Goal: Transaction & Acquisition: Purchase product/service

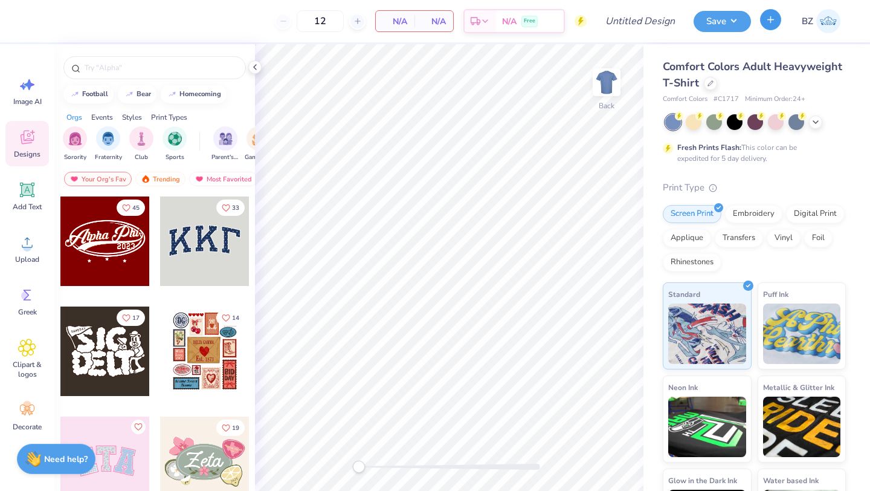
click at [767, 27] on button "button" at bounding box center [770, 19] width 21 height 21
click at [711, 82] on icon at bounding box center [711, 82] width 6 height 6
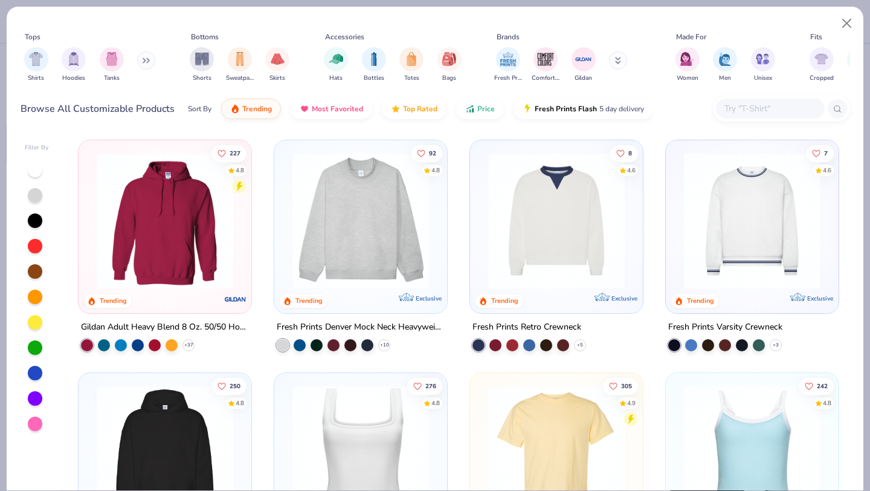
click at [749, 103] on input "text" at bounding box center [769, 109] width 93 height 14
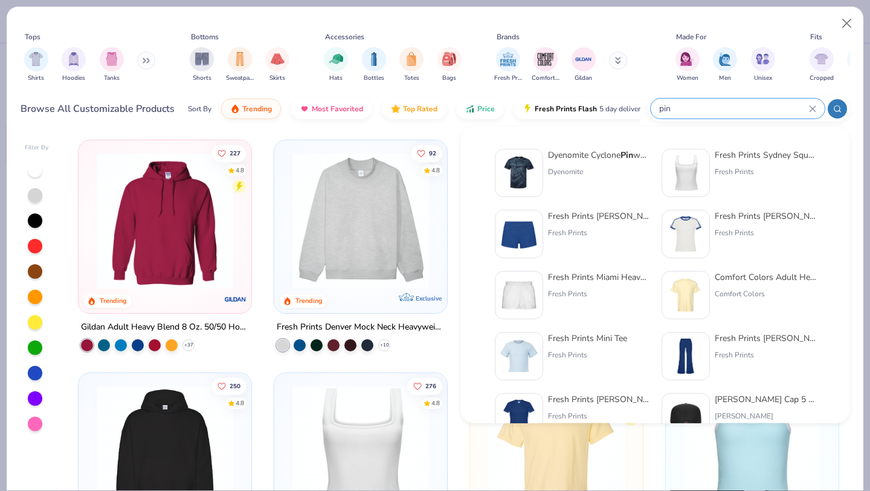
type input "pin"
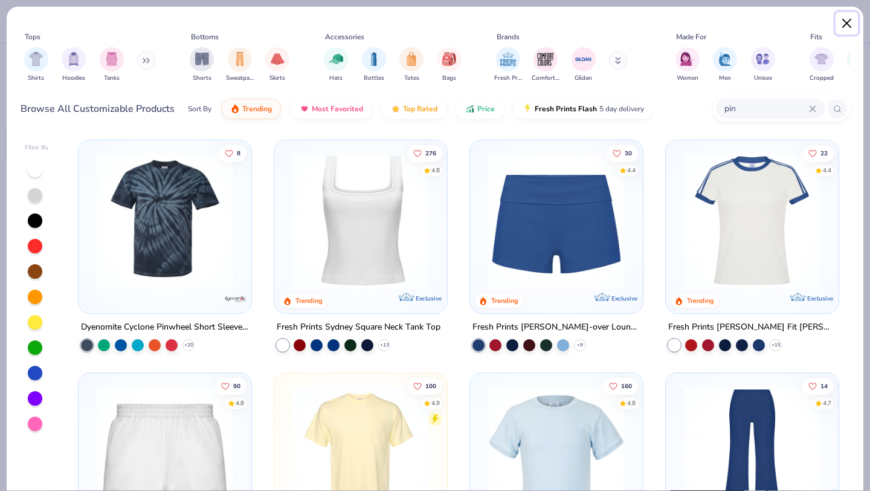
click at [842, 24] on button "Close" at bounding box center [847, 23] width 23 height 23
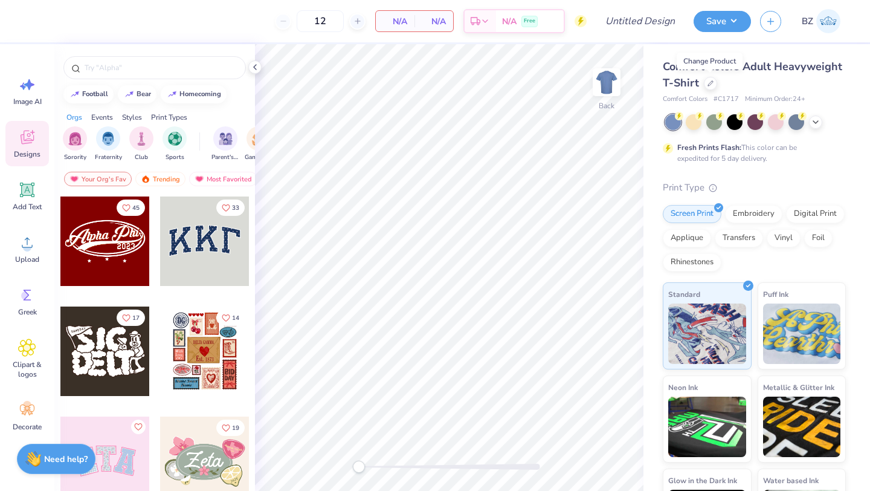
click at [836, 22] on img at bounding box center [828, 21] width 24 height 24
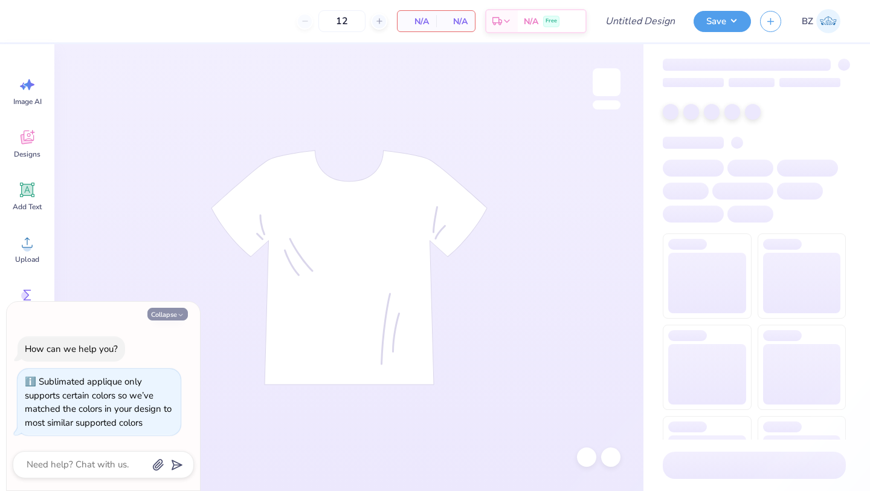
click at [175, 313] on button "Collapse" at bounding box center [167, 314] width 40 height 13
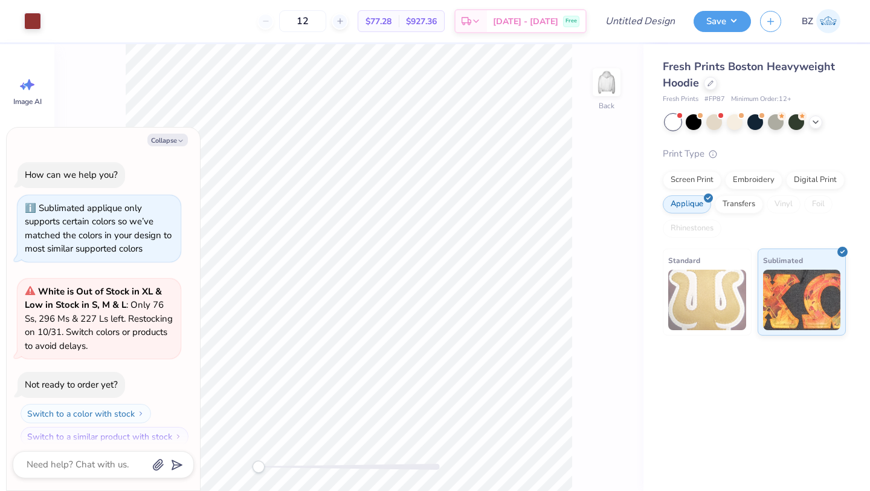
scroll to position [10, 0]
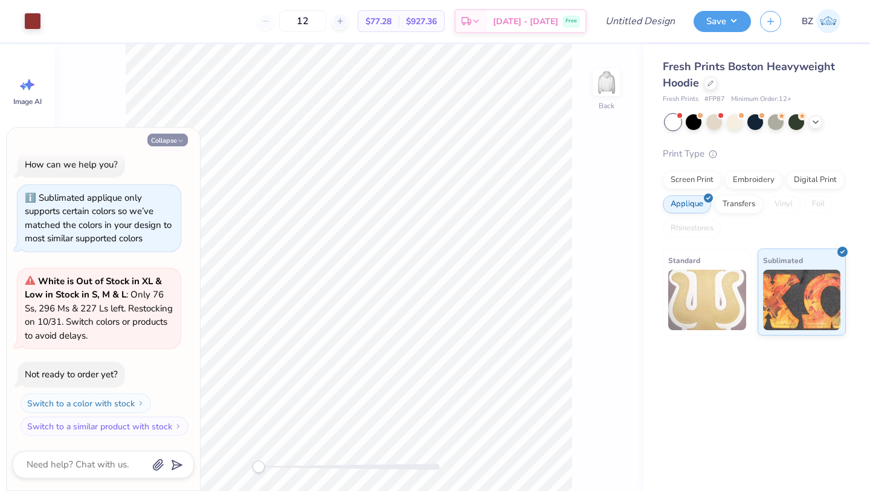
click at [166, 138] on button "Collapse" at bounding box center [167, 140] width 40 height 13
type textarea "x"
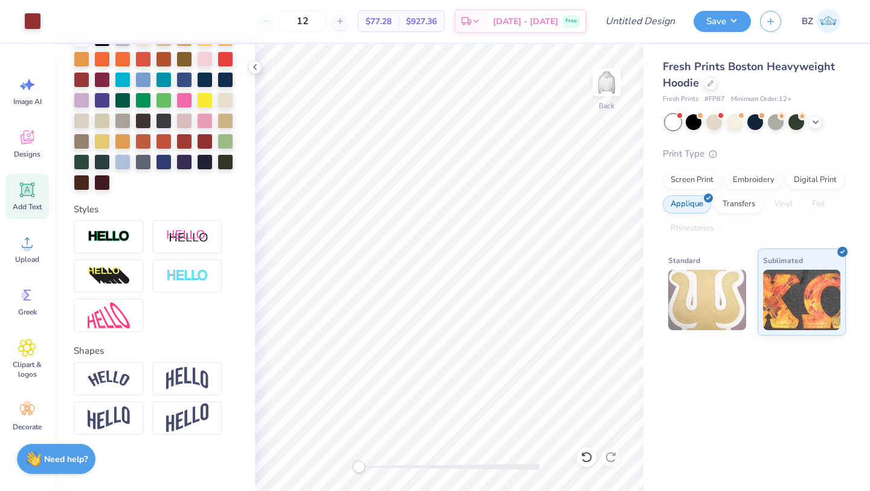
scroll to position [300, 0]
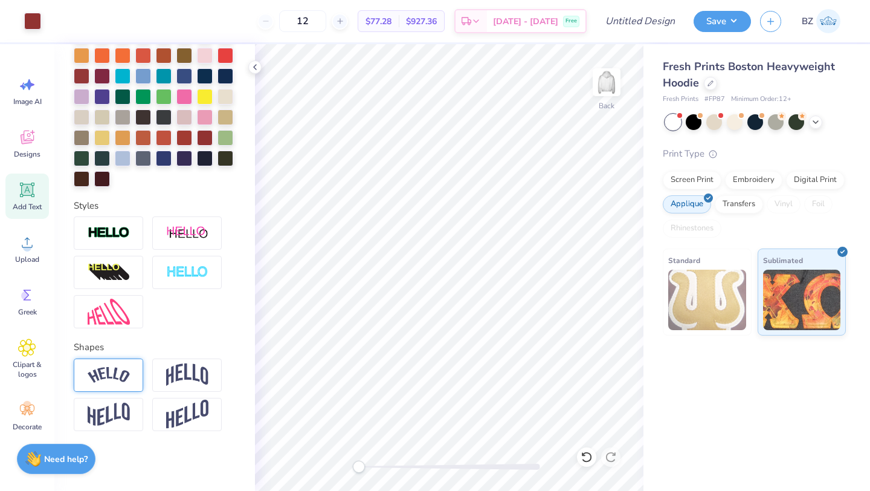
click at [103, 367] on img at bounding box center [109, 375] width 42 height 16
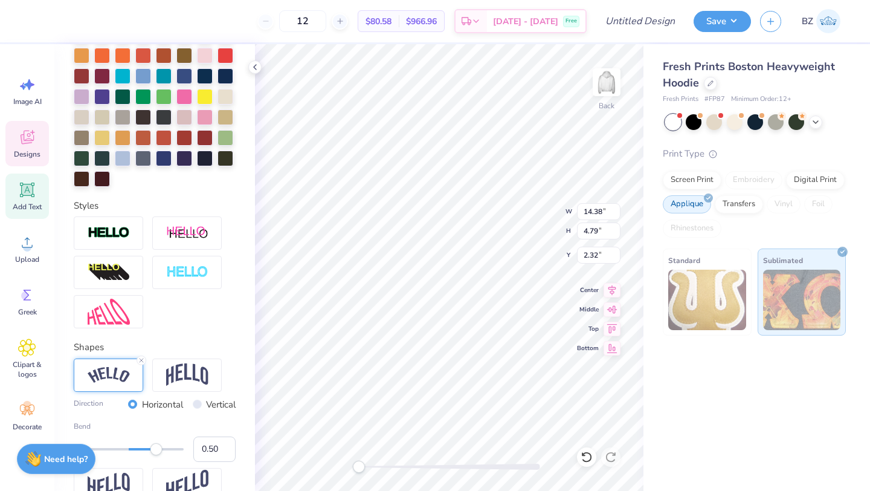
type textarea "1872"
click at [182, 376] on img at bounding box center [187, 374] width 42 height 23
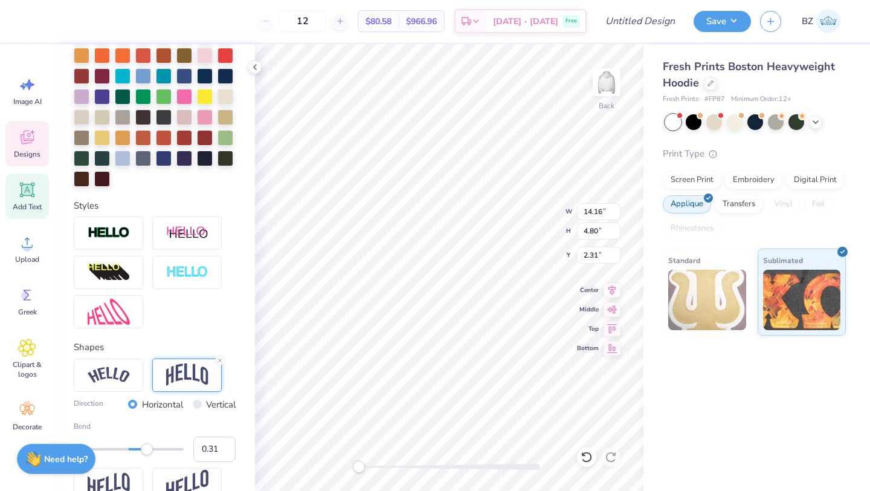
type input "0.30"
drag, startPoint x: 156, startPoint y: 449, endPoint x: 145, endPoint y: 449, distance: 10.9
click at [145, 449] on div "Accessibility label" at bounding box center [145, 449] width 12 height 12
click at [114, 382] on div at bounding box center [108, 374] width 69 height 33
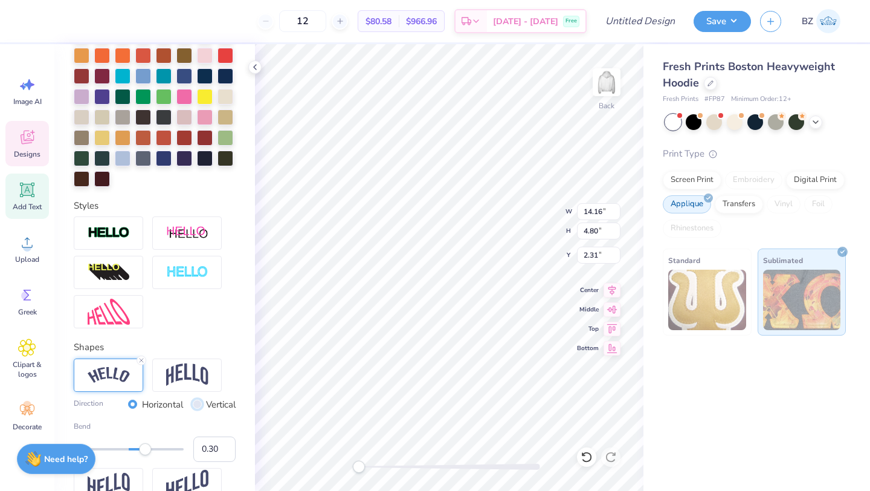
click at [199, 402] on input "Vertical" at bounding box center [197, 403] width 9 height 9
radio input "true"
click at [138, 401] on div "Horizontal" at bounding box center [155, 405] width 55 height 14
click at [131, 403] on input "Horizontal" at bounding box center [132, 403] width 9 height 9
radio input "true"
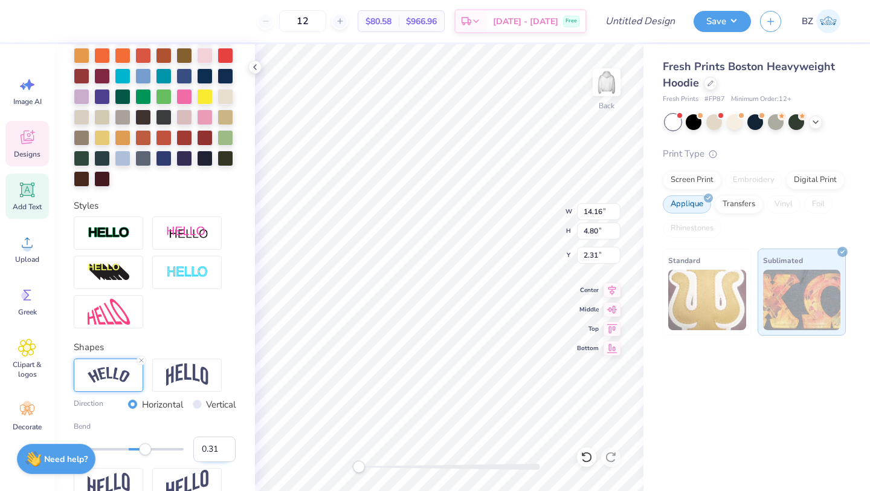
click at [227, 444] on input "0.31" at bounding box center [214, 448] width 42 height 25
click at [227, 444] on input "0.32" at bounding box center [214, 448] width 42 height 25
click at [227, 444] on input "0.33" at bounding box center [214, 448] width 42 height 25
click at [227, 444] on input "0.34" at bounding box center [214, 448] width 42 height 25
type input "0.35"
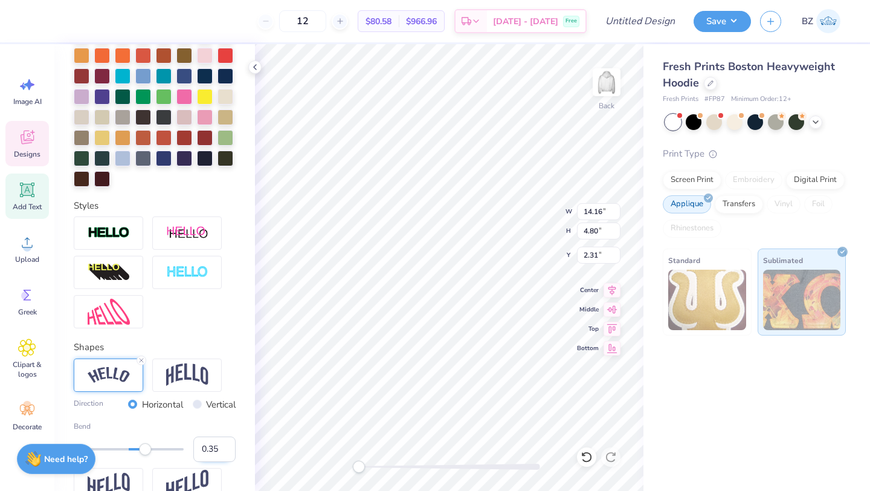
click at [227, 444] on input "0.35" at bounding box center [214, 448] width 42 height 25
type input "-0.63"
drag, startPoint x: 101, startPoint y: 449, endPoint x: 94, endPoint y: 448, distance: 6.7
click at [94, 448] on div "12 $80.58 Per Item $966.96 Total Est. Delivery Oct 2 - 5 Free Design Title Save…" at bounding box center [435, 245] width 870 height 491
type input "0.34"
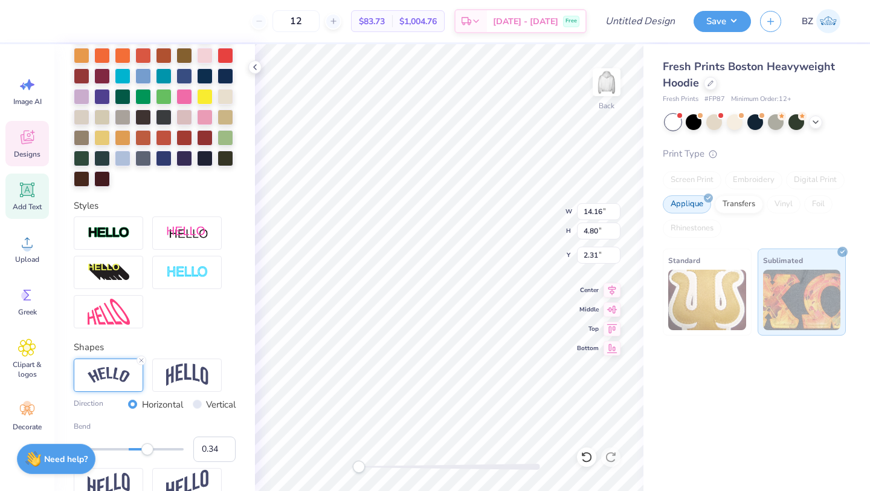
drag, startPoint x: 95, startPoint y: 446, endPoint x: 147, endPoint y: 450, distance: 52.1
click at [147, 450] on div "Accessibility label" at bounding box center [147, 449] width 12 height 12
type input "0.44"
click at [153, 450] on div "Accessibility label" at bounding box center [153, 449] width 12 height 12
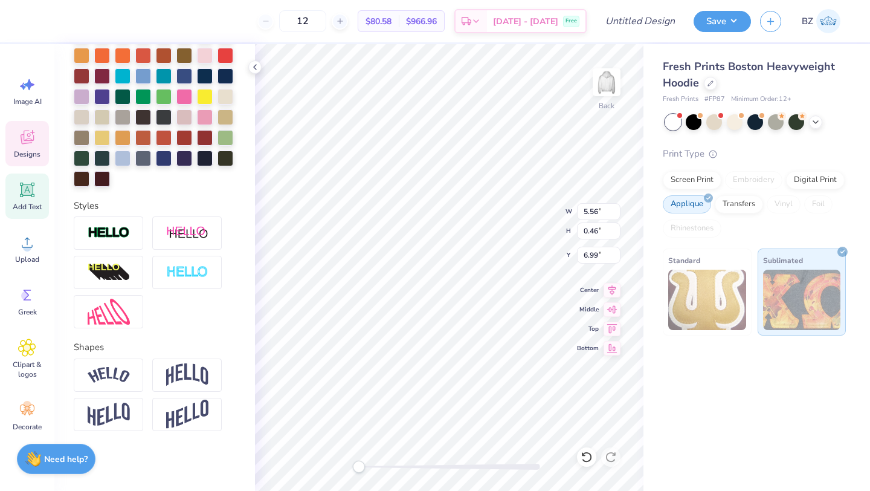
scroll to position [0, 0]
type textarea "ALPHA PHI"
type input "5.69"
type input "0.76"
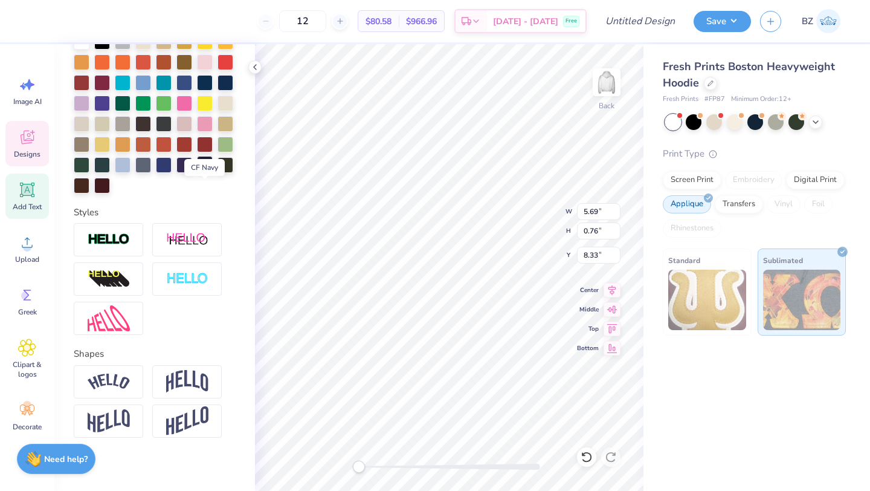
scroll to position [300, 0]
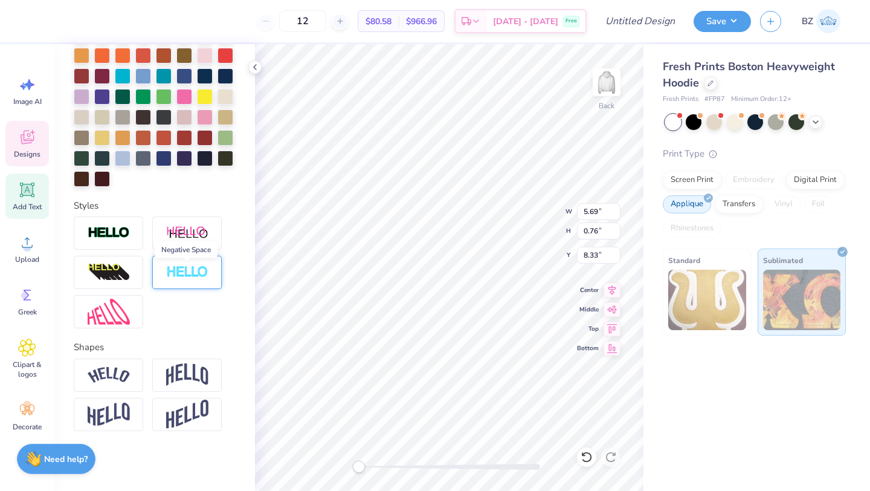
click at [192, 276] on img at bounding box center [187, 272] width 42 height 14
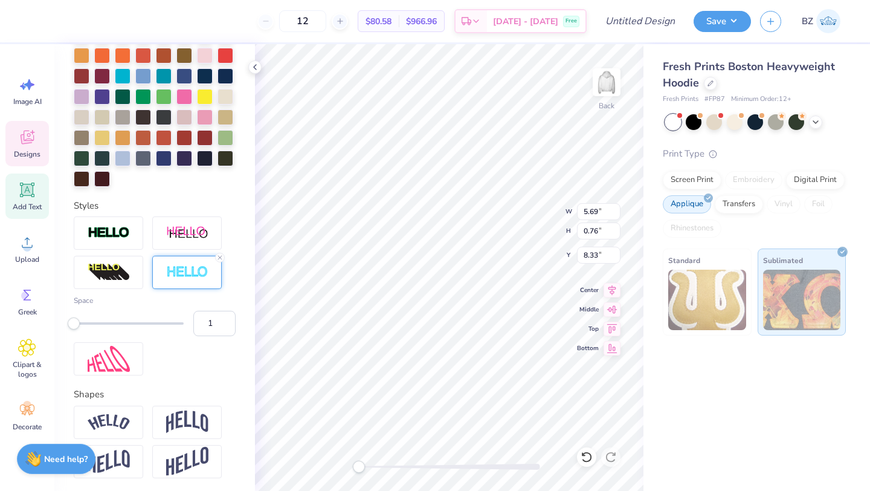
click at [105, 253] on div "Space 1" at bounding box center [155, 295] width 162 height 159
click at [115, 236] on img at bounding box center [109, 233] width 42 height 14
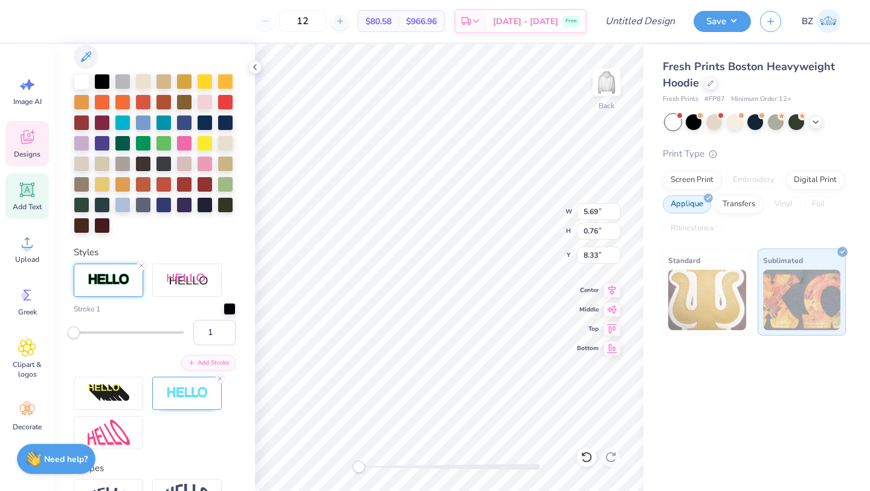
scroll to position [347, 0]
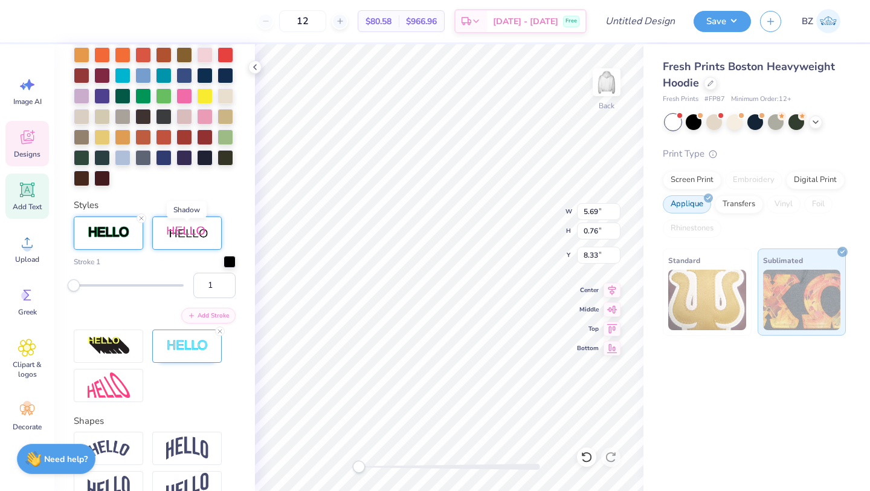
click at [166, 239] on img at bounding box center [187, 232] width 42 height 15
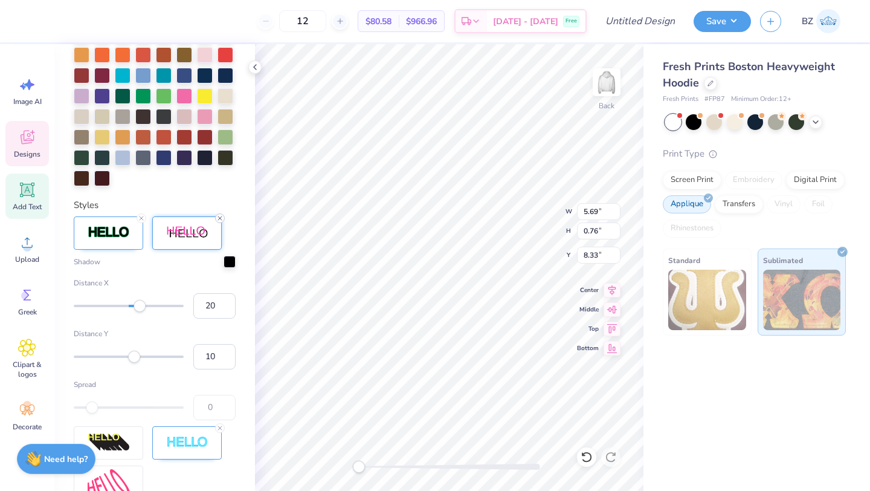
click at [221, 217] on icon at bounding box center [219, 218] width 7 height 7
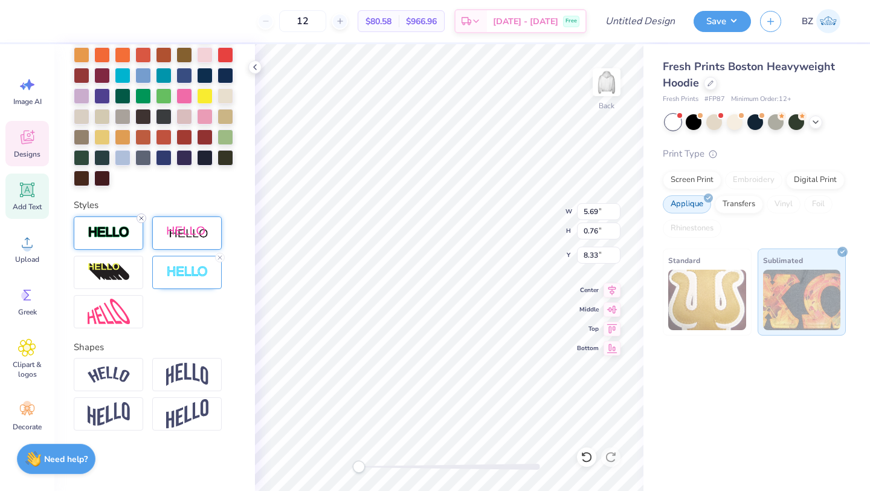
click at [141, 220] on icon at bounding box center [141, 218] width 7 height 7
click at [220, 257] on icon at bounding box center [219, 257] width 7 height 7
click at [124, 263] on img at bounding box center [109, 272] width 42 height 19
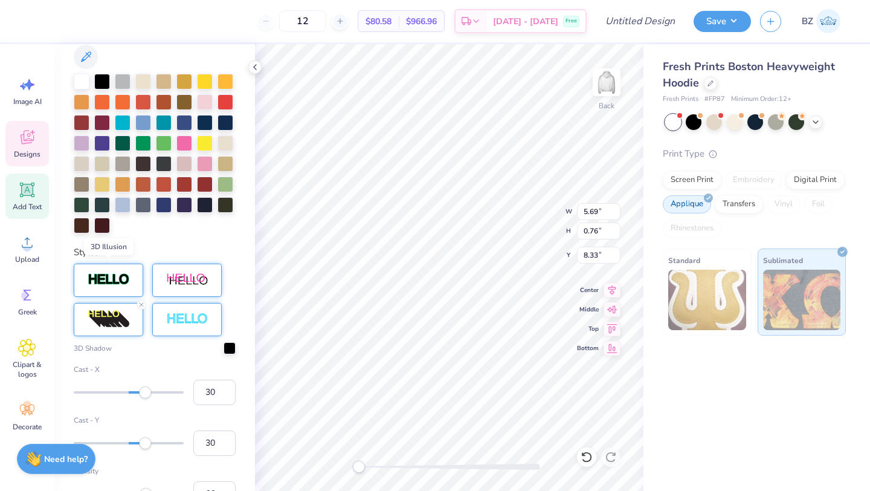
scroll to position [347, 0]
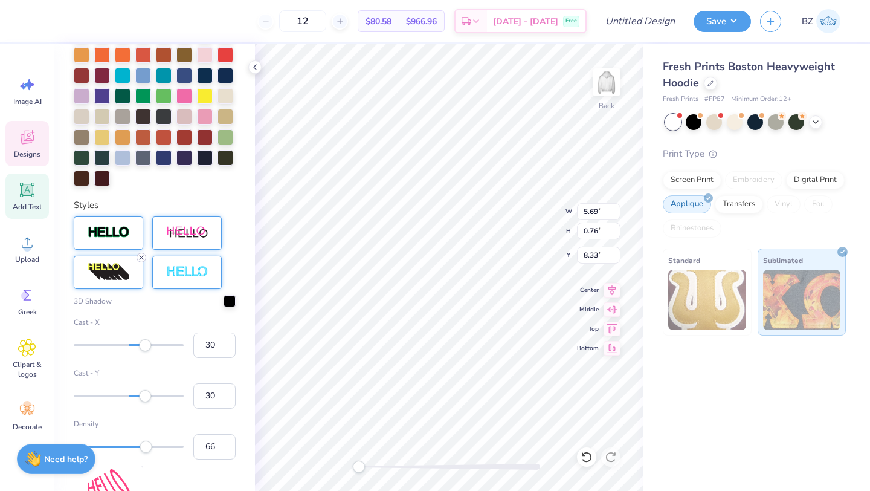
click at [139, 259] on icon at bounding box center [141, 257] width 7 height 7
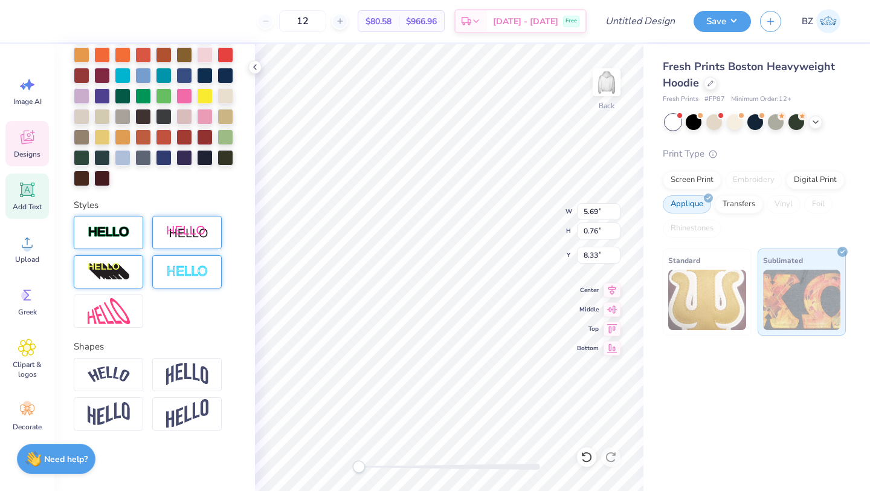
scroll to position [300, 0]
click at [204, 118] on div at bounding box center [205, 116] width 16 height 16
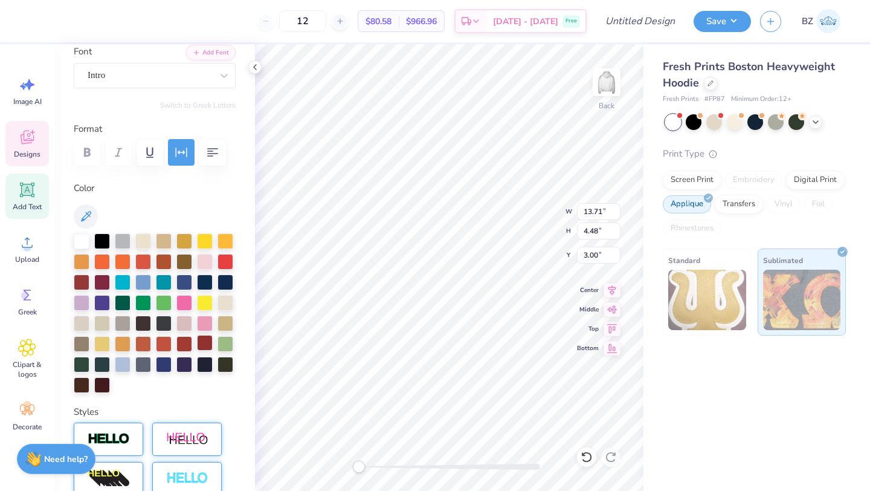
scroll to position [94, 0]
click at [30, 280] on div "Greek" at bounding box center [27, 301] width 44 height 45
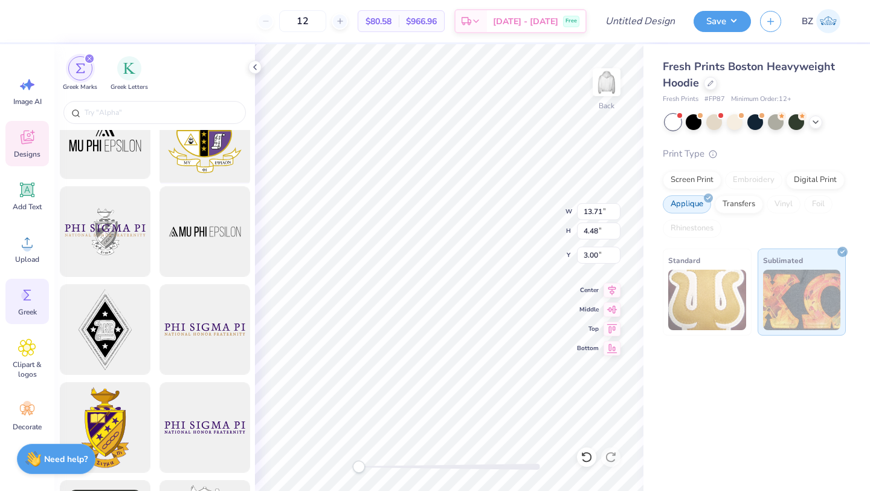
scroll to position [0, 0]
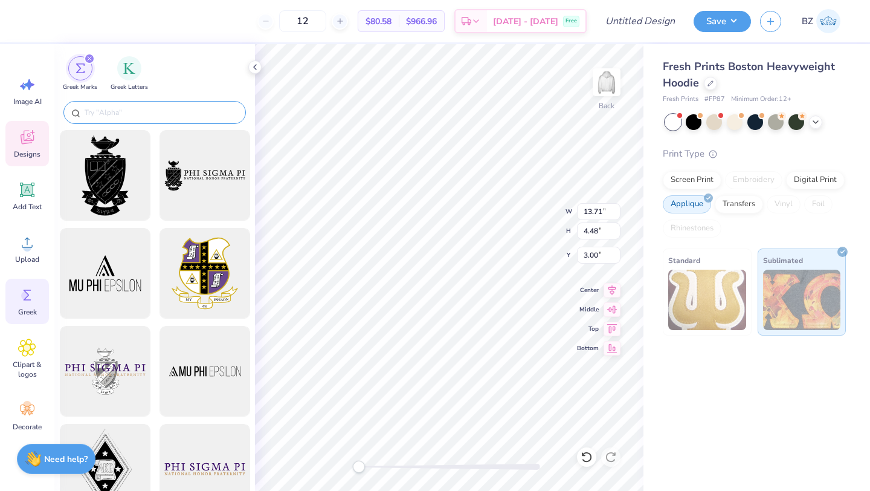
click at [111, 112] on input "text" at bounding box center [160, 112] width 155 height 12
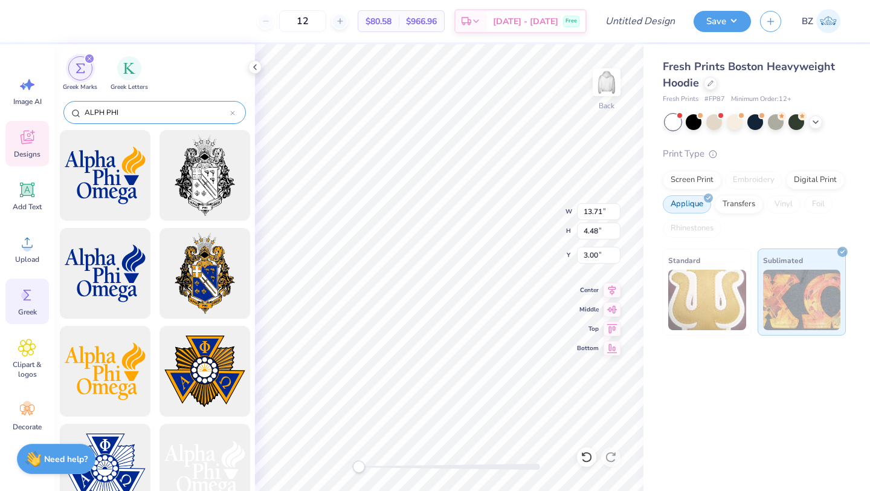
type input "ALPH PHI"
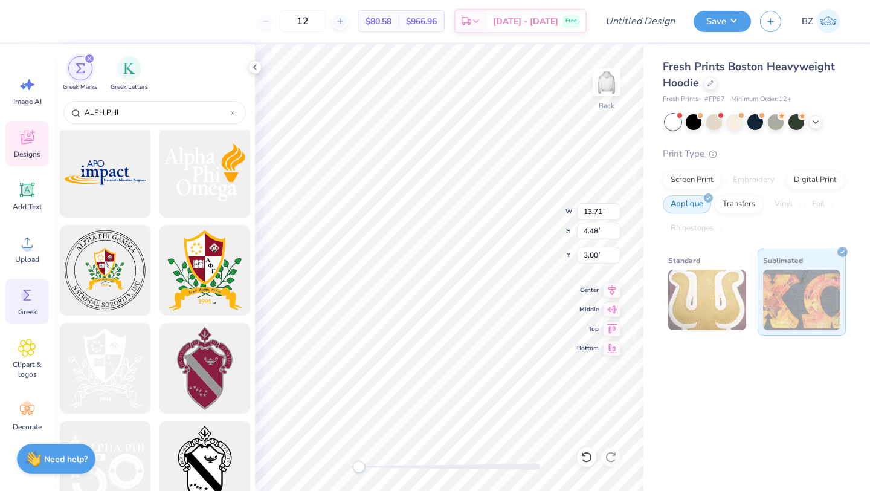
scroll to position [596, 0]
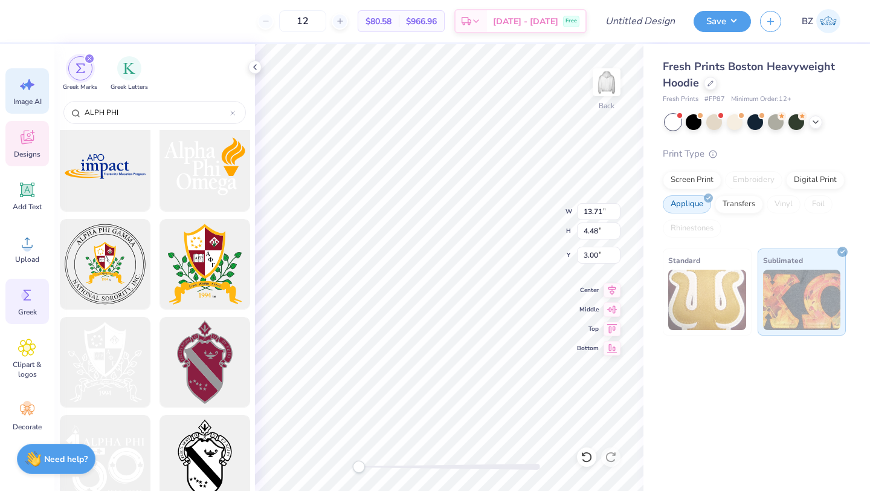
drag, startPoint x: 126, startPoint y: 111, endPoint x: 18, endPoint y: 111, distance: 108.2
click at [28, 111] on div "12 $80.58 Per Item $966.96 Total Est. Delivery Oct 2 - 5 Free Design Title Save…" at bounding box center [435, 245] width 870 height 491
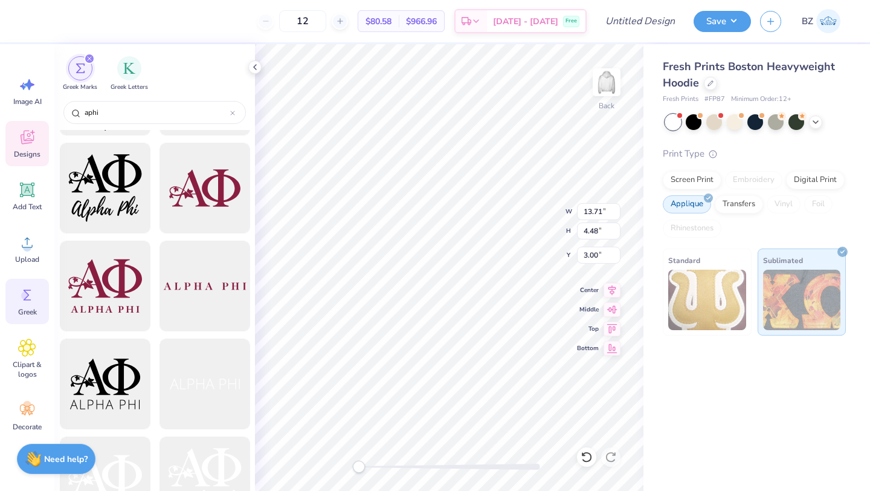
scroll to position [188, 0]
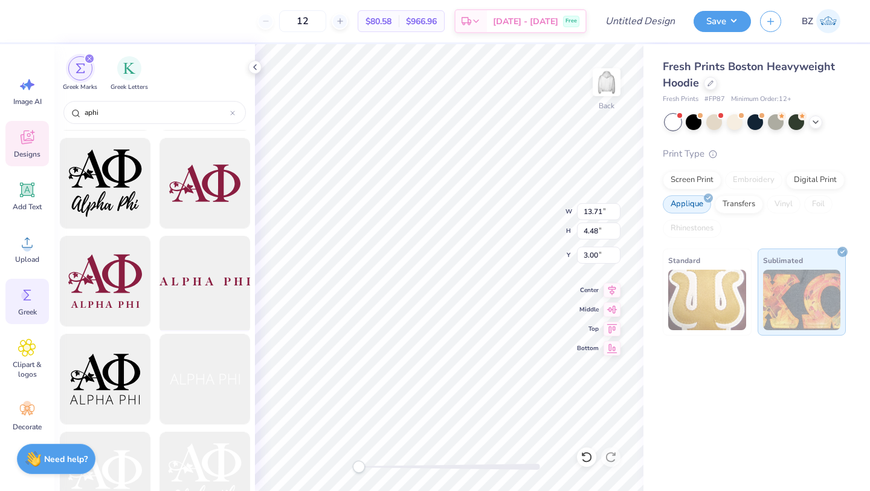
type input "aphi"
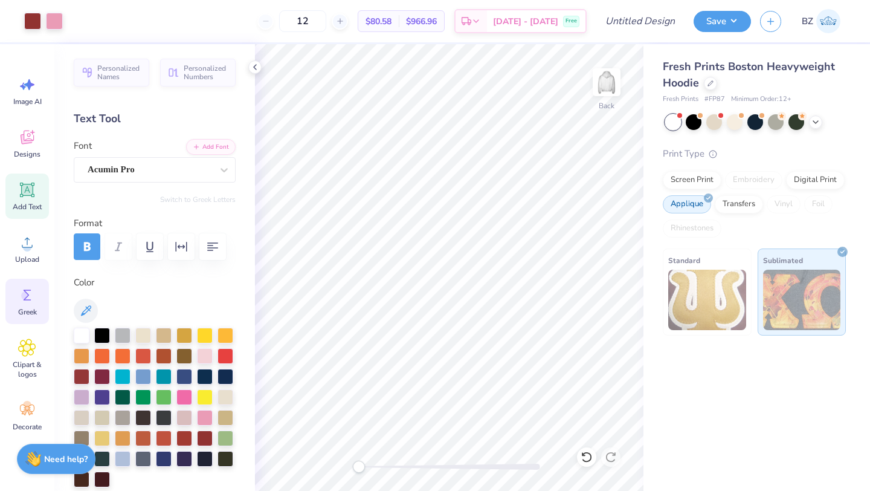
click at [27, 292] on circle at bounding box center [25, 295] width 8 height 8
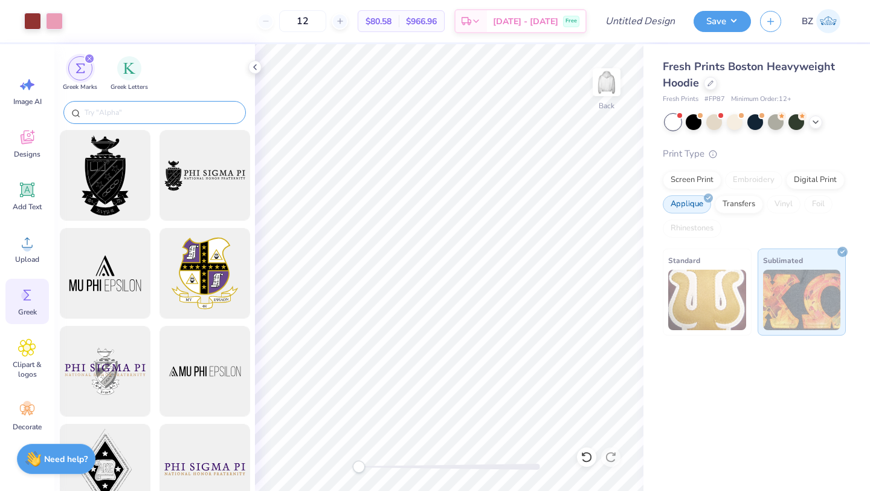
click at [118, 110] on input "text" at bounding box center [160, 112] width 155 height 12
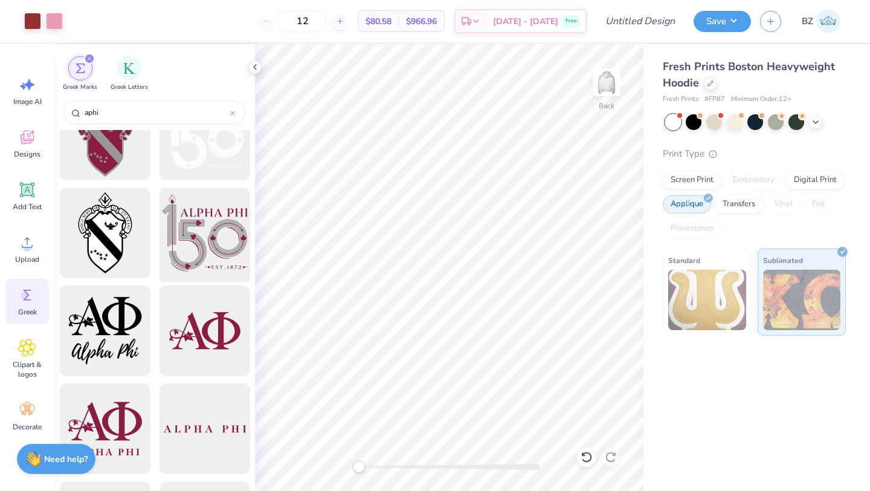
scroll to position [0, 0]
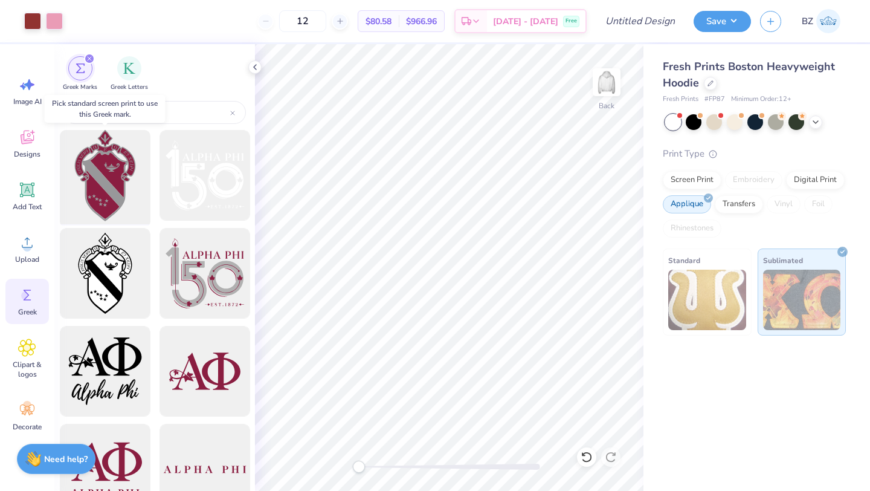
type input "aphi"
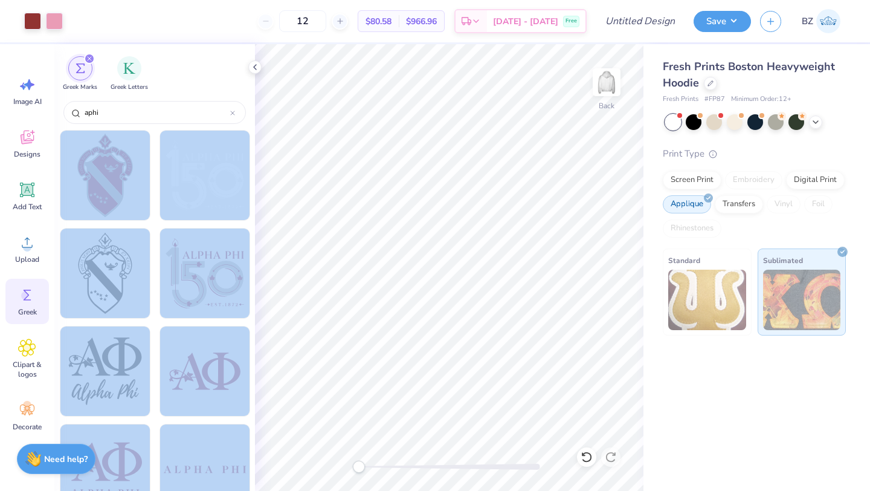
click at [311, 392] on div "Art colors 12 $80.58 Per Item $966.96 Total Est. Delivery Oct 2 - 5 Free Design…" at bounding box center [435, 245] width 870 height 491
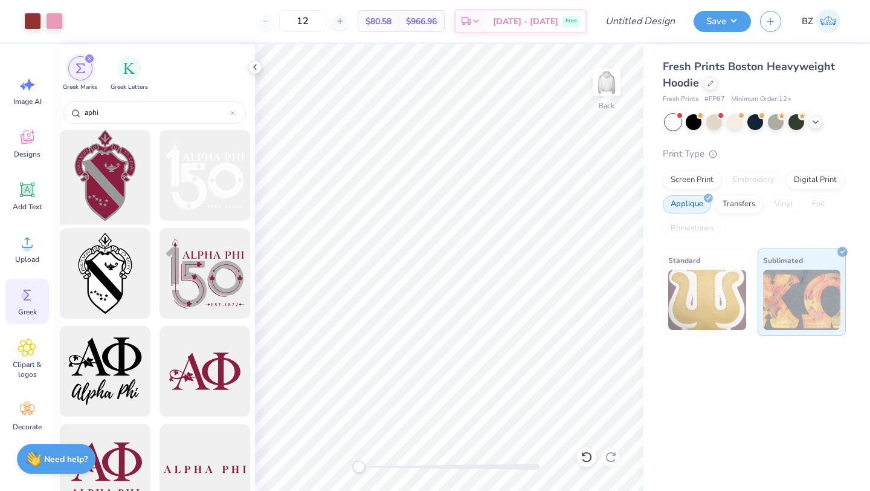
click at [94, 187] on div at bounding box center [105, 176] width 100 height 100
click at [94, 186] on div at bounding box center [105, 176] width 100 height 100
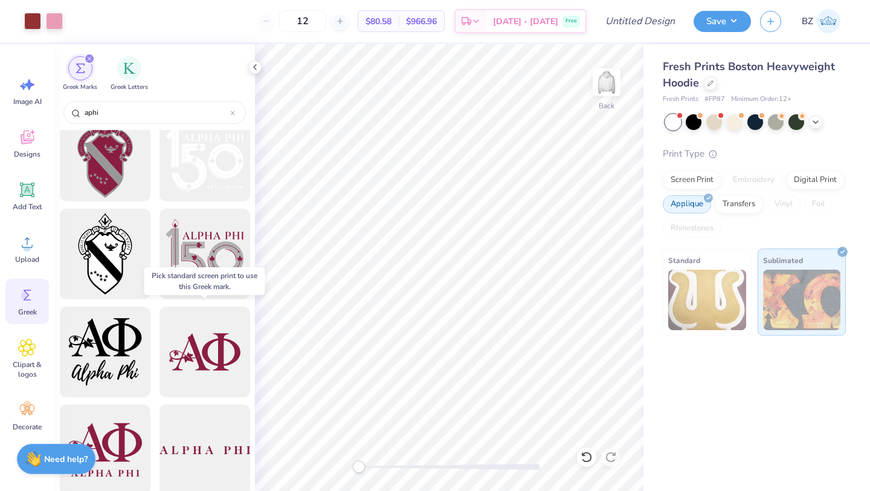
scroll to position [24, 0]
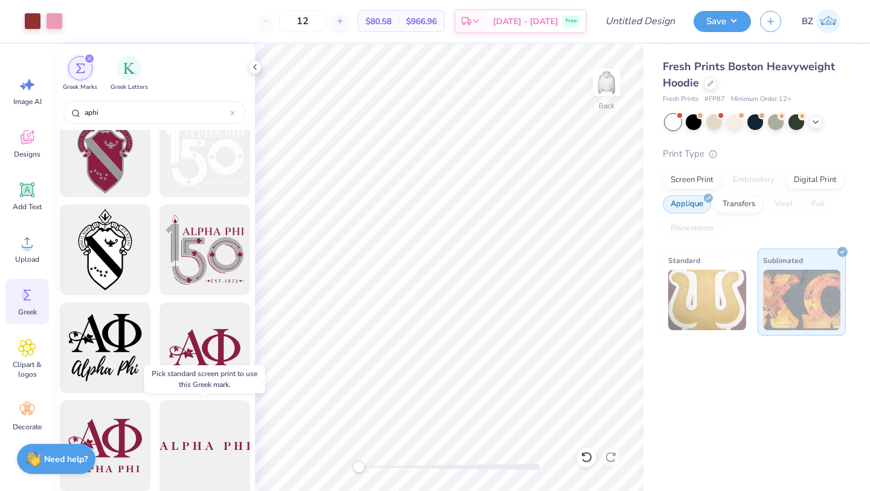
click at [202, 439] on div at bounding box center [205, 446] width 100 height 100
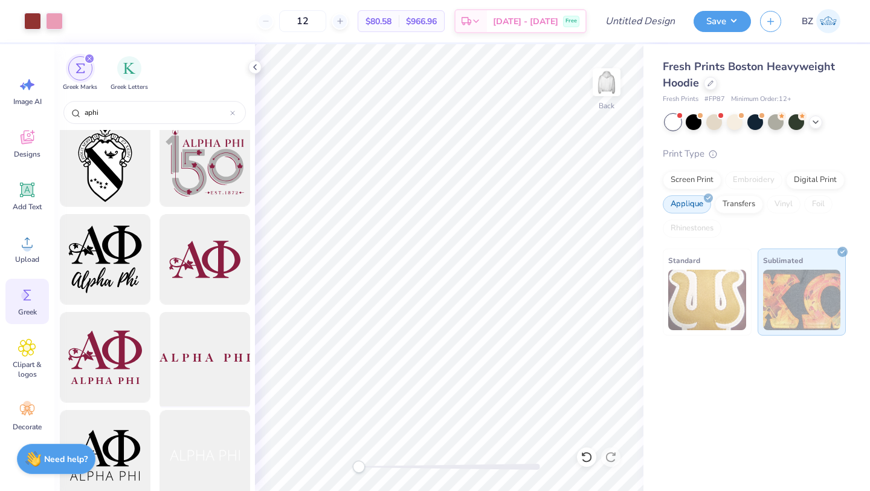
scroll to position [113, 0]
drag, startPoint x: 202, startPoint y: 350, endPoint x: 218, endPoint y: 343, distance: 17.1
click at [218, 343] on div at bounding box center [205, 356] width 100 height 100
click at [752, 366] on div "Fresh Prints Boston Heavyweight Hoodie Fresh Prints # FP87 Minimum Order: 12 + …" at bounding box center [757, 267] width 227 height 447
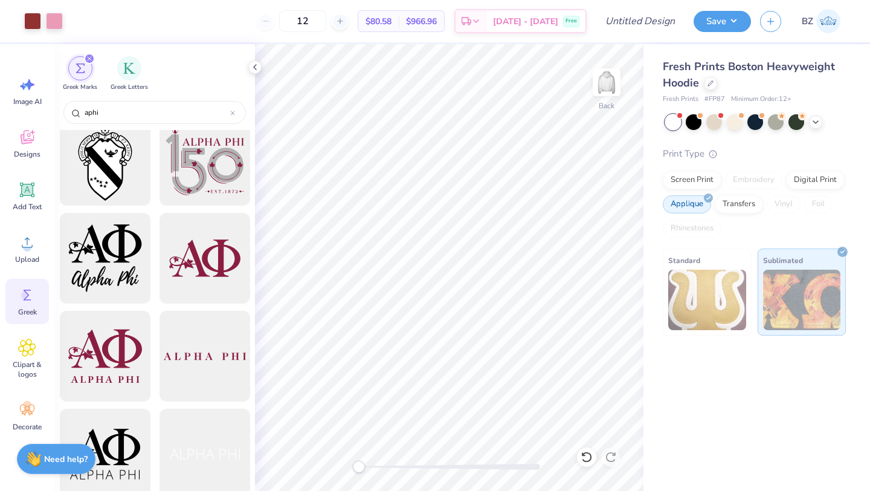
click at [802, 274] on img at bounding box center [802, 299] width 78 height 60
click at [258, 69] on icon at bounding box center [255, 67] width 10 height 10
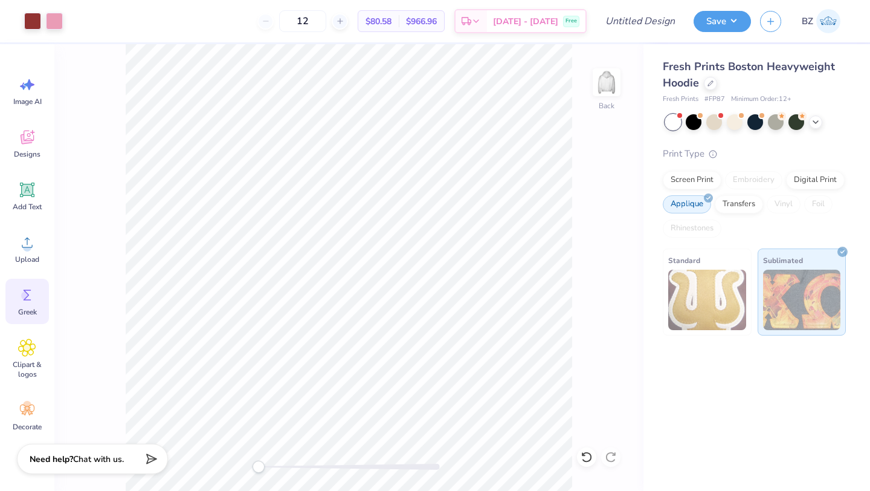
click at [742, 226] on div "Screen Print Embroidery Digital Print Applique Transfers Vinyl Foil Rhinestones" at bounding box center [754, 204] width 183 height 66
click at [694, 200] on div "Applique" at bounding box center [687, 204] width 48 height 18
click at [801, 288] on img at bounding box center [802, 299] width 78 height 60
click at [712, 124] on div at bounding box center [714, 121] width 16 height 16
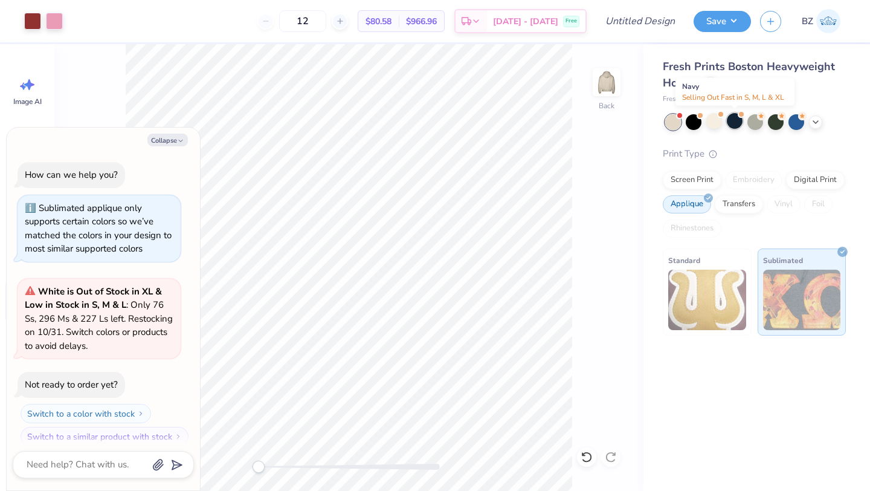
scroll to position [195, 0]
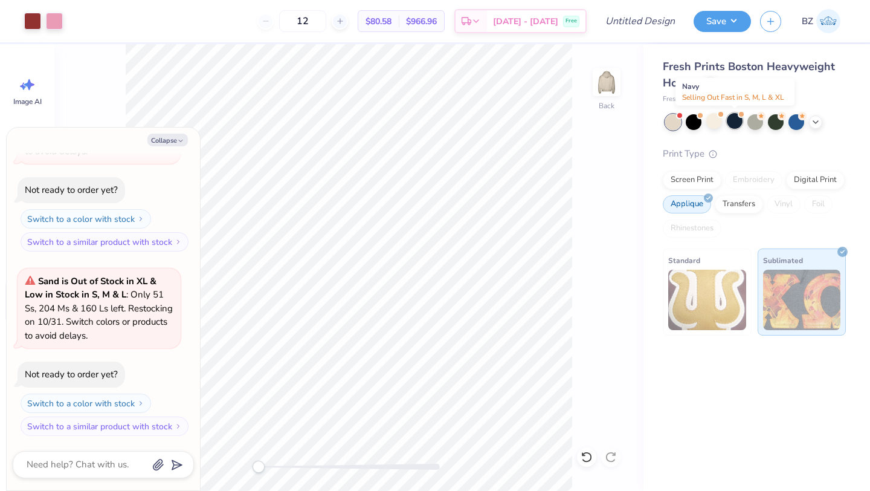
click at [730, 123] on div at bounding box center [735, 121] width 16 height 16
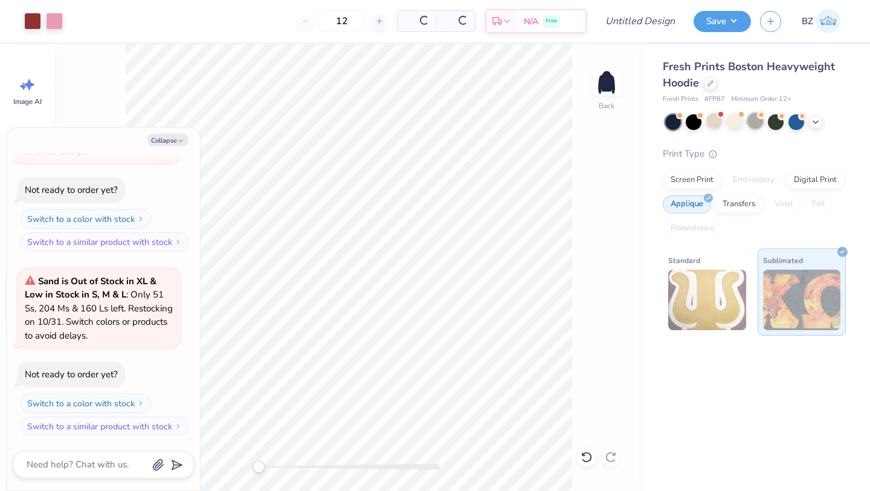
scroll to position [379, 0]
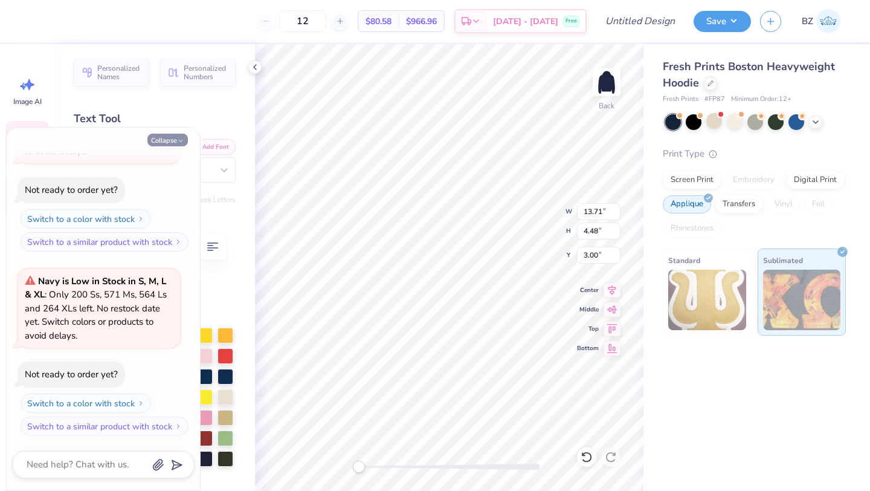
click at [167, 135] on button "Collapse" at bounding box center [167, 140] width 40 height 13
type textarea "x"
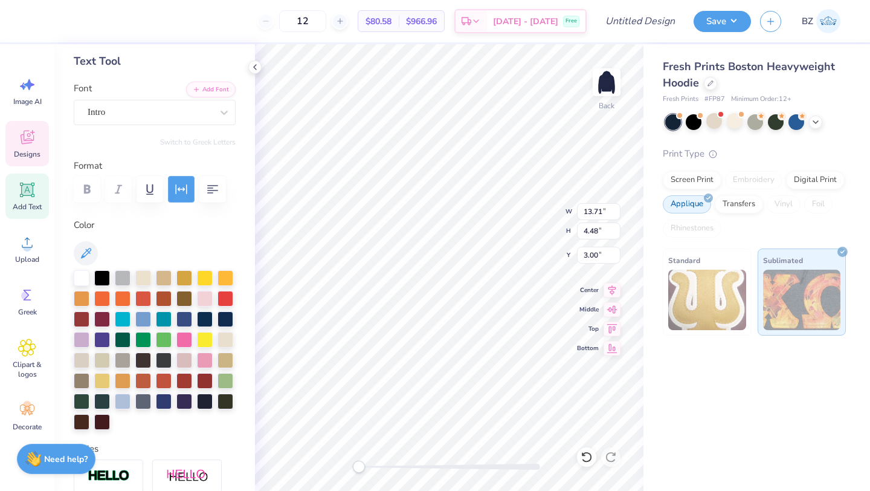
scroll to position [63, 0]
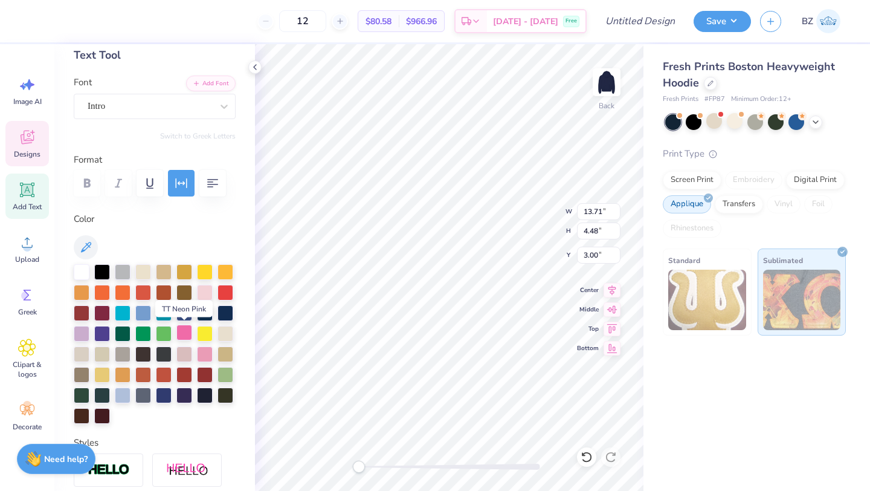
click at [188, 335] on div at bounding box center [184, 332] width 16 height 16
click at [161, 331] on div at bounding box center [164, 332] width 16 height 16
click at [207, 353] on div at bounding box center [205, 353] width 16 height 16
click at [212, 225] on label "Color" at bounding box center [155, 219] width 162 height 14
click at [189, 331] on div at bounding box center [184, 332] width 16 height 16
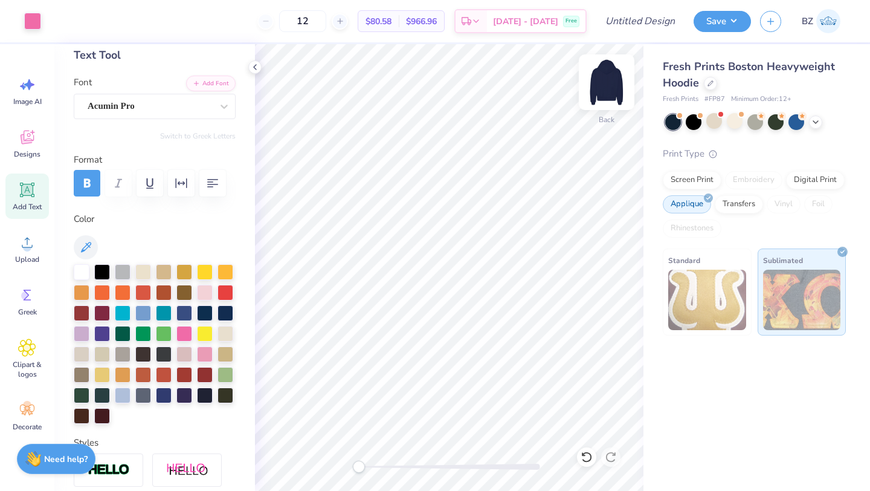
click at [607, 86] on img at bounding box center [606, 82] width 48 height 48
click at [607, 86] on img at bounding box center [607, 82] width 24 height 24
click at [611, 74] on img at bounding box center [606, 82] width 48 height 48
click at [611, 74] on img at bounding box center [607, 82] width 24 height 24
click at [21, 306] on div "Greek" at bounding box center [27, 301] width 44 height 45
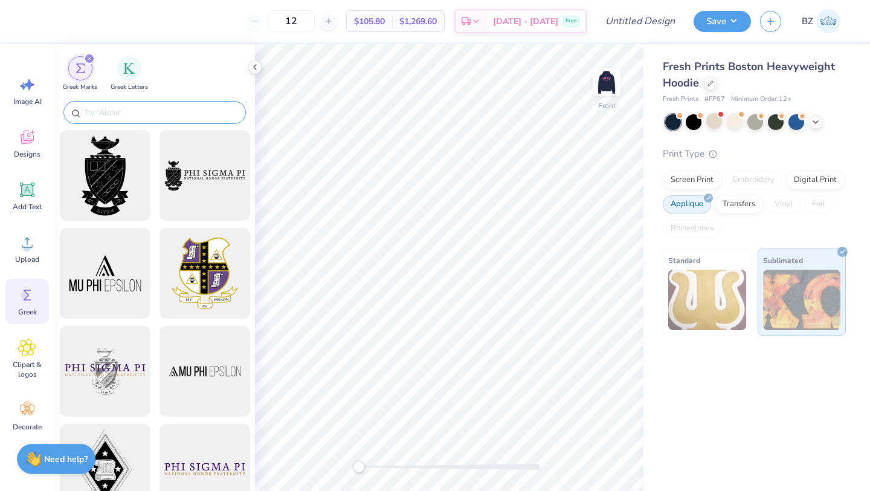
click at [119, 114] on input "text" at bounding box center [160, 112] width 155 height 12
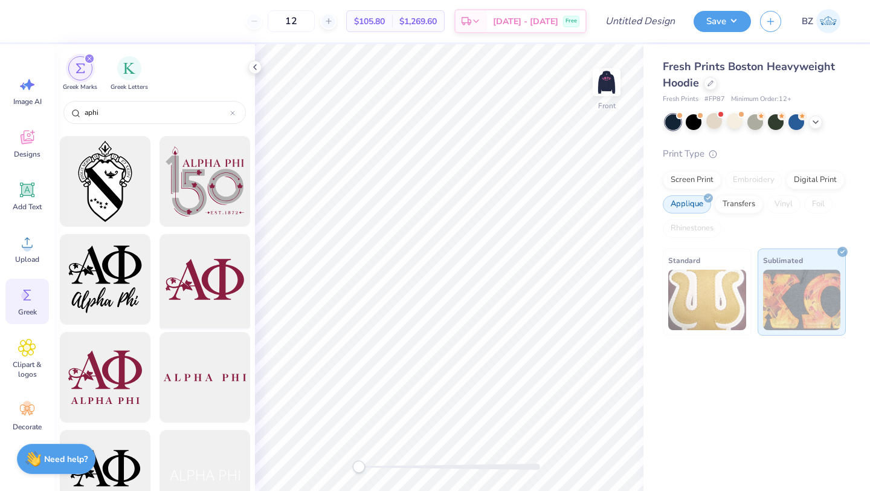
scroll to position [96, 0]
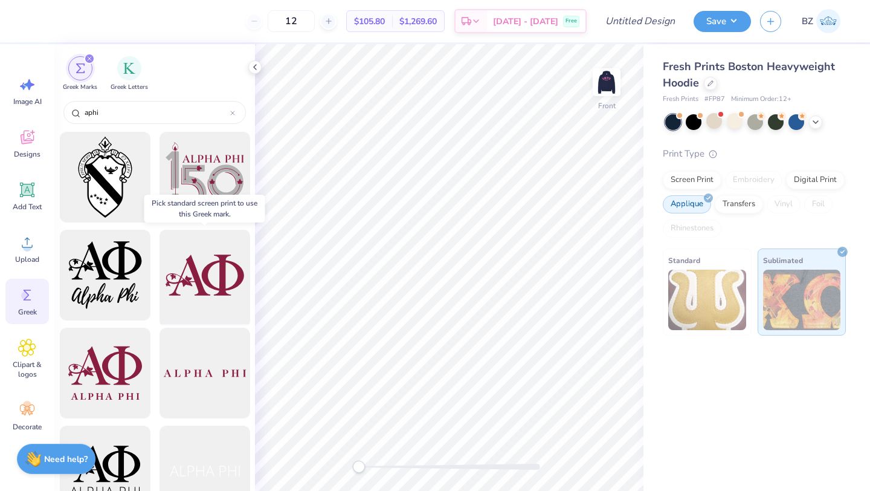
type input "aphi"
click at [206, 282] on div at bounding box center [205, 275] width 100 height 100
click at [688, 291] on img at bounding box center [707, 299] width 78 height 60
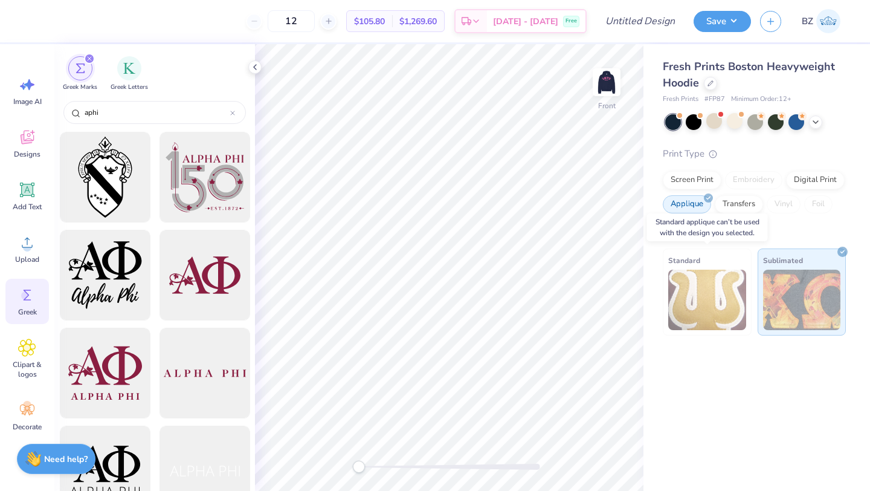
click at [688, 291] on img at bounding box center [707, 299] width 78 height 60
click at [179, 379] on div at bounding box center [205, 373] width 100 height 100
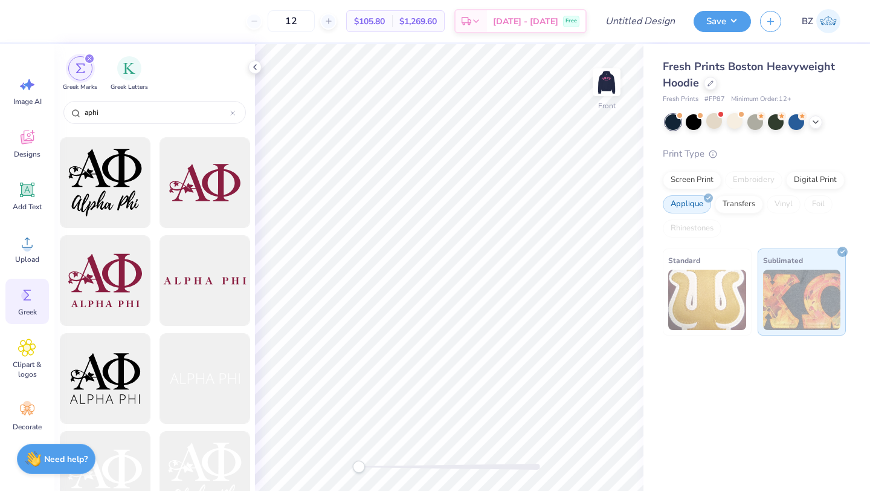
scroll to position [195, 0]
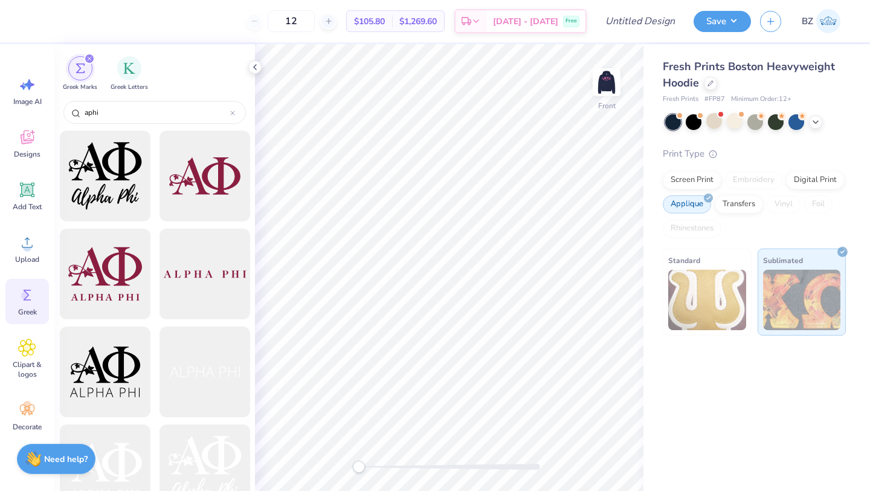
click at [870, 324] on div "Fresh Prints Boston Heavyweight Hoodie Fresh Prints # FP87 Minimum Order: 12 + …" at bounding box center [757, 189] width 227 height 291
click at [764, 352] on div "Fresh Prints Boston Heavyweight Hoodie Fresh Prints # FP87 Minimum Order: 12 + …" at bounding box center [757, 267] width 227 height 447
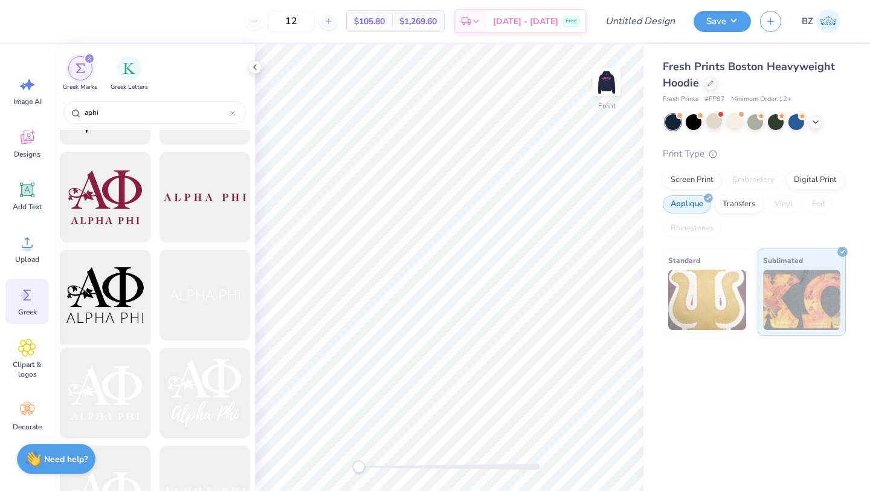
scroll to position [273, 0]
click at [681, 176] on div "Screen Print" at bounding box center [692, 178] width 59 height 18
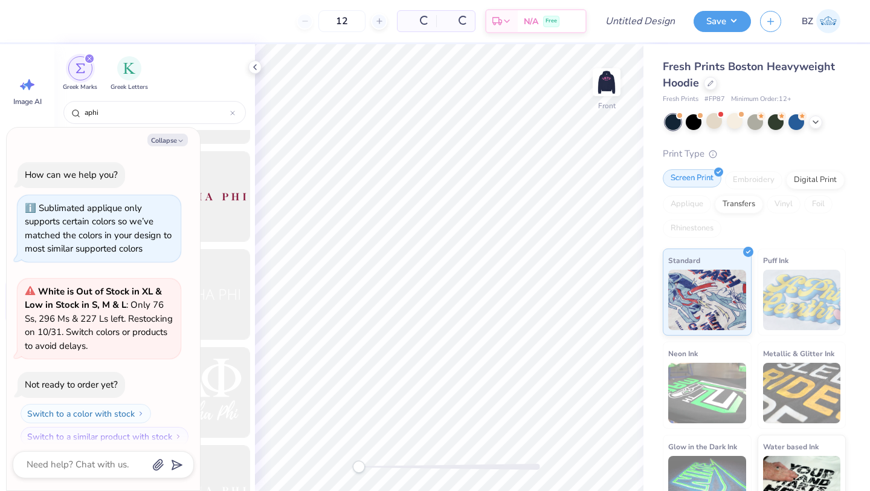
scroll to position [453, 0]
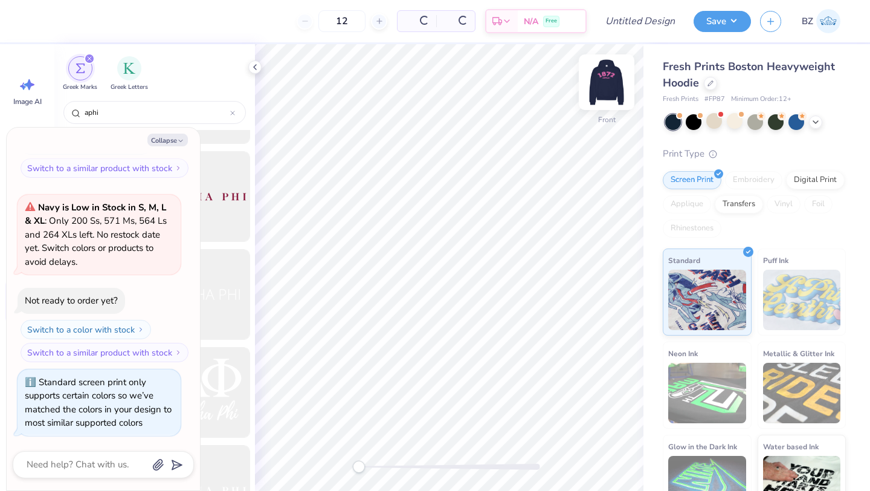
click at [605, 84] on img at bounding box center [606, 82] width 48 height 48
type textarea "x"
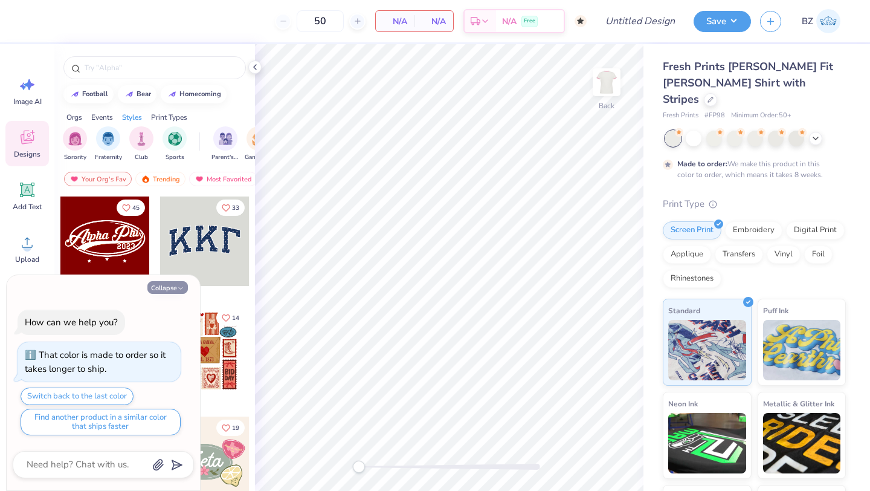
click at [174, 285] on button "Collapse" at bounding box center [167, 287] width 40 height 13
type textarea "x"
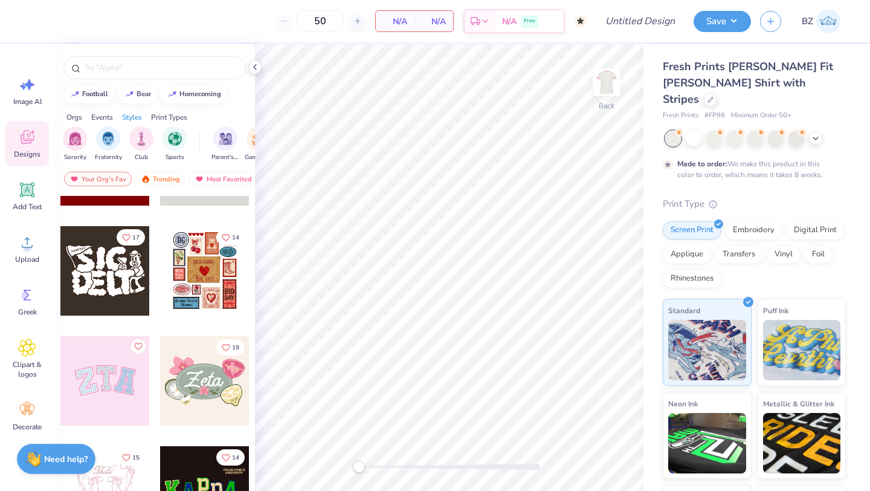
scroll to position [86, 0]
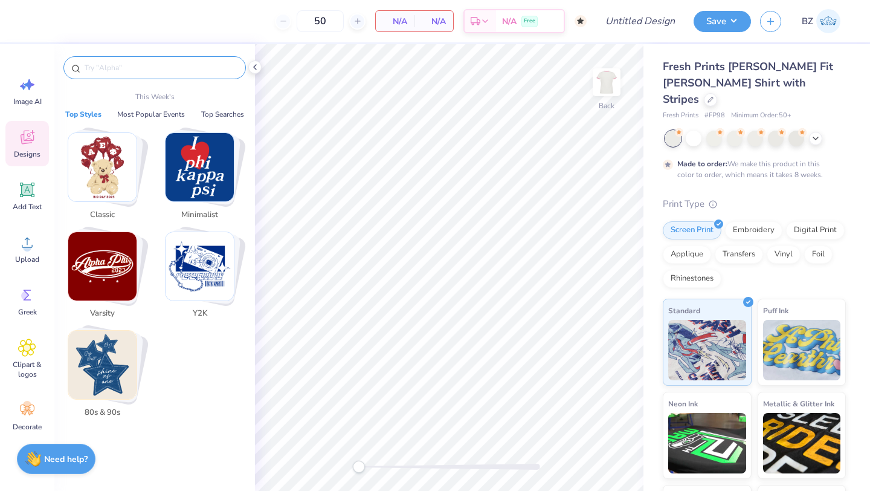
click at [105, 70] on input "text" at bounding box center [160, 68] width 155 height 12
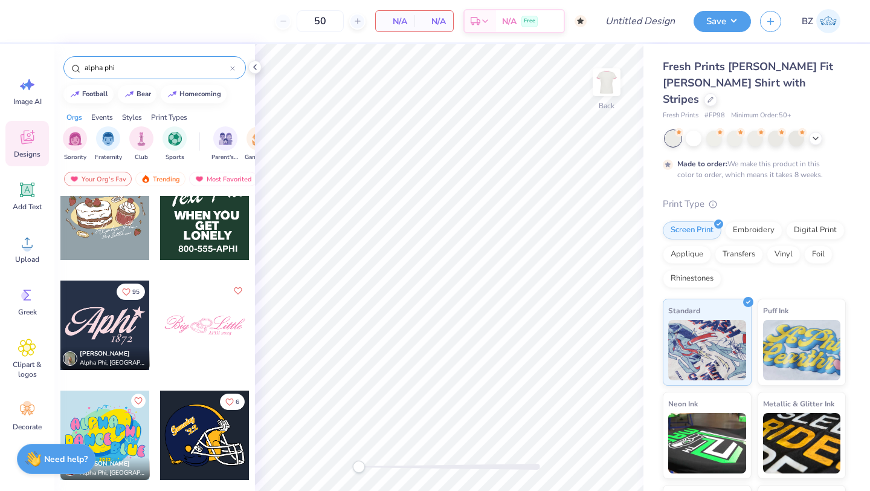
scroll to position [584, 0]
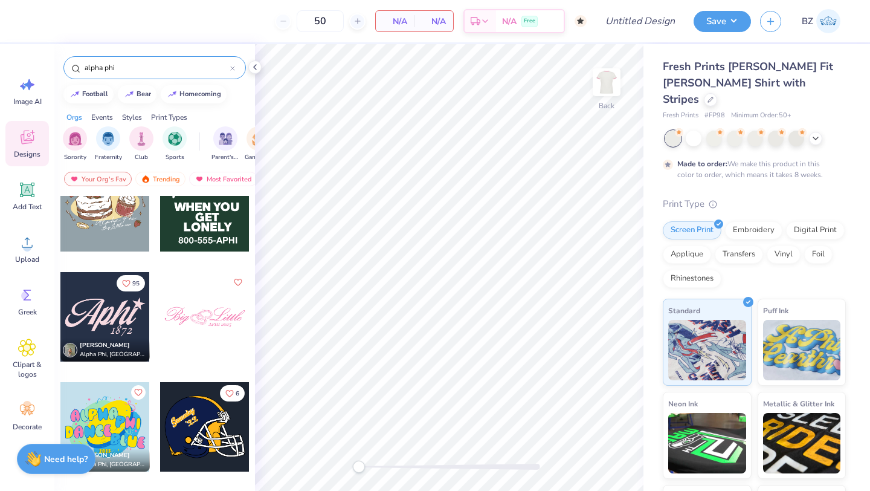
type input "alpha phi"
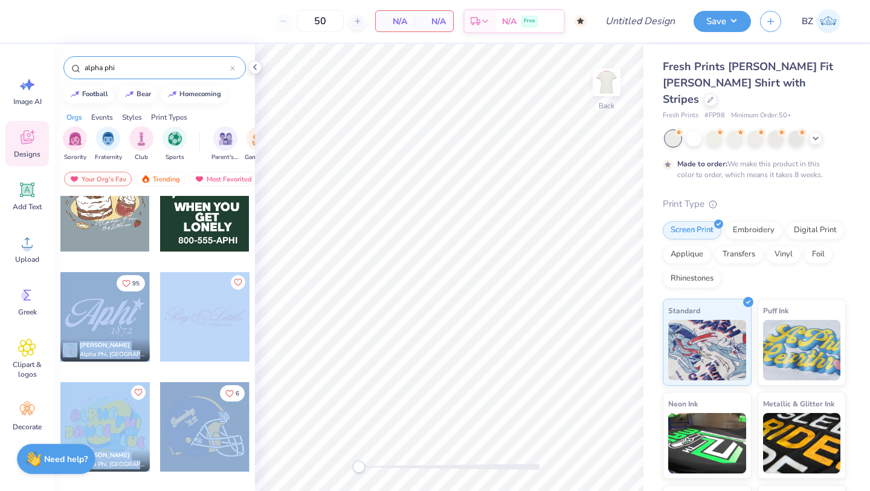
click at [403, 221] on div "50 N/A Per Item N/A Total Est. Delivery N/A Free Design Title Save BZ Image AI …" at bounding box center [435, 245] width 870 height 491
click at [175, 257] on div "65" at bounding box center [205, 215] width 91 height 109
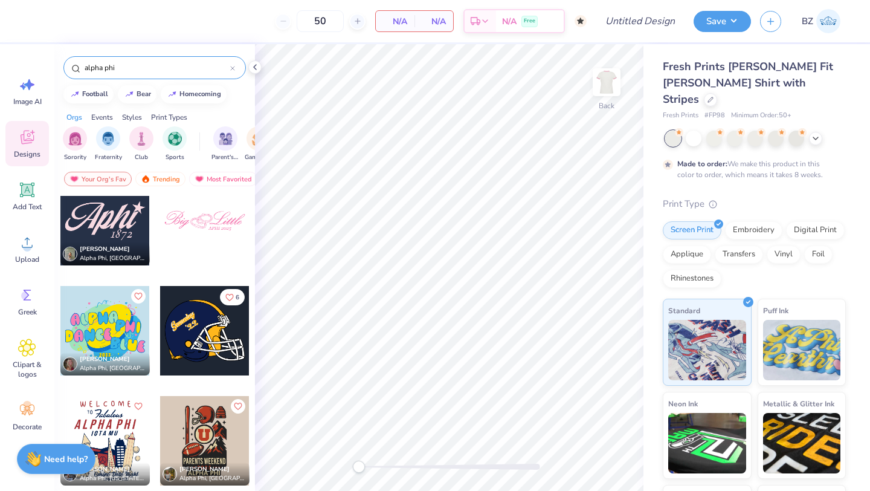
scroll to position [677, 0]
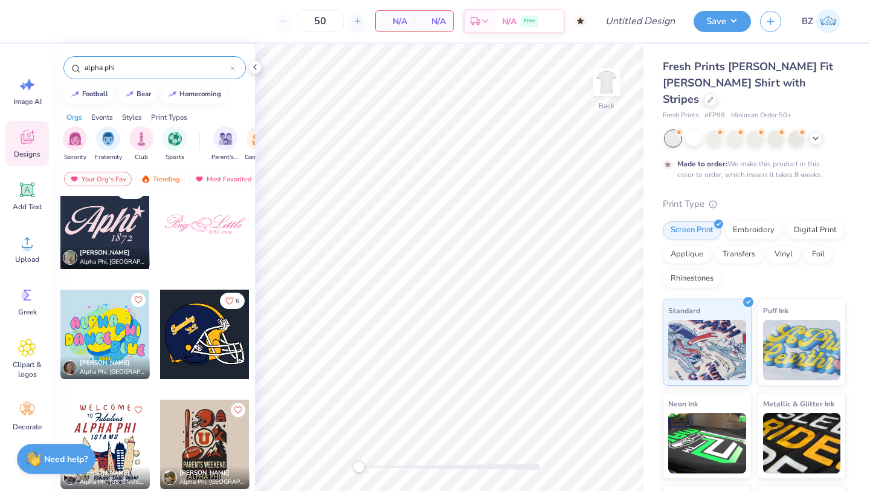
click at [114, 238] on div at bounding box center [104, 223] width 89 height 89
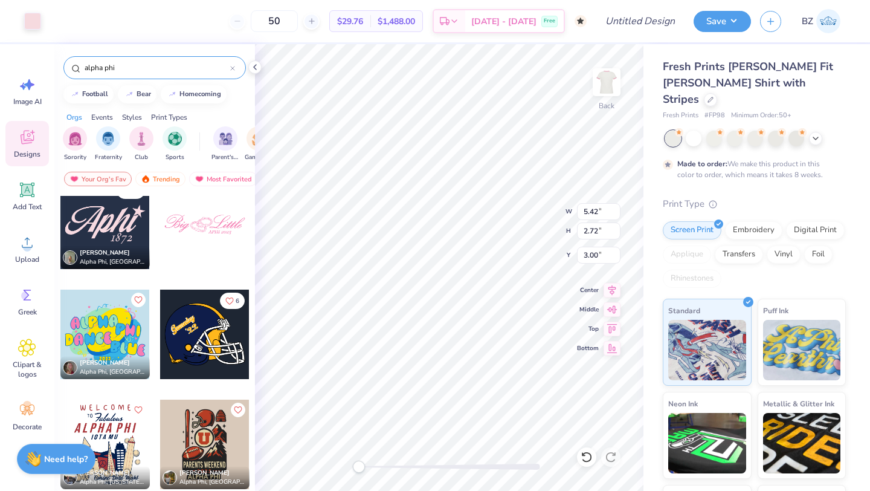
type input "7.34"
type input "3.68"
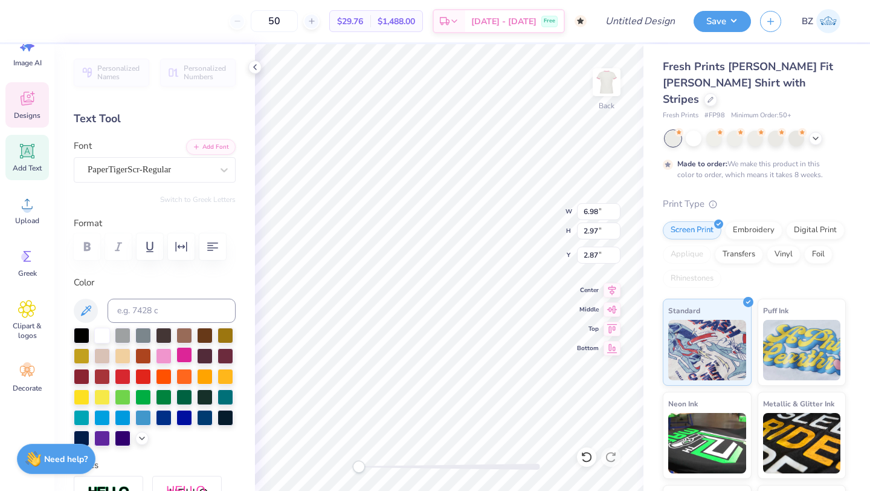
click at [185, 357] on div at bounding box center [184, 355] width 16 height 16
click at [143, 376] on div at bounding box center [143, 375] width 16 height 16
click at [184, 304] on input at bounding box center [172, 310] width 128 height 24
type input "b"
type input "m"
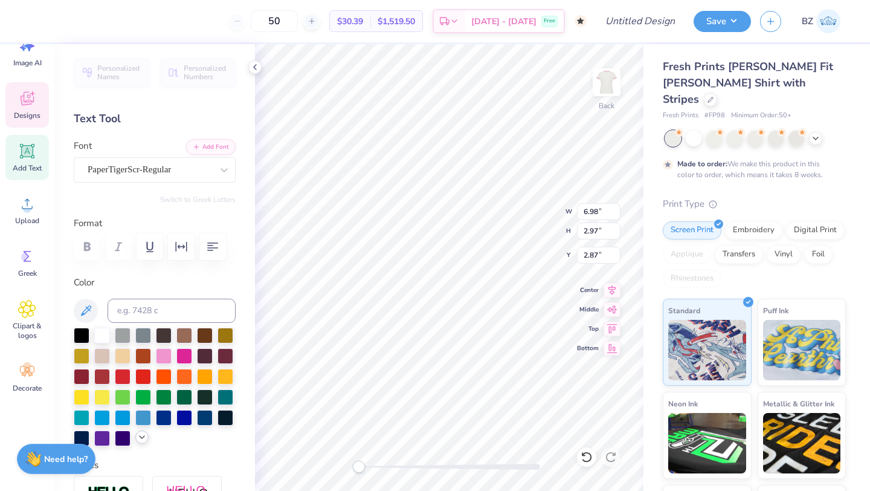
click at [140, 436] on polyline at bounding box center [142, 437] width 5 height 2
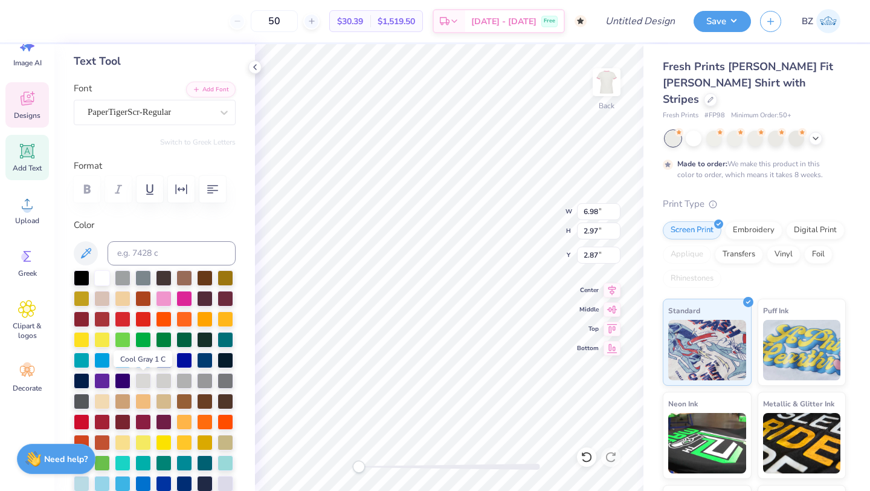
scroll to position [66, 0]
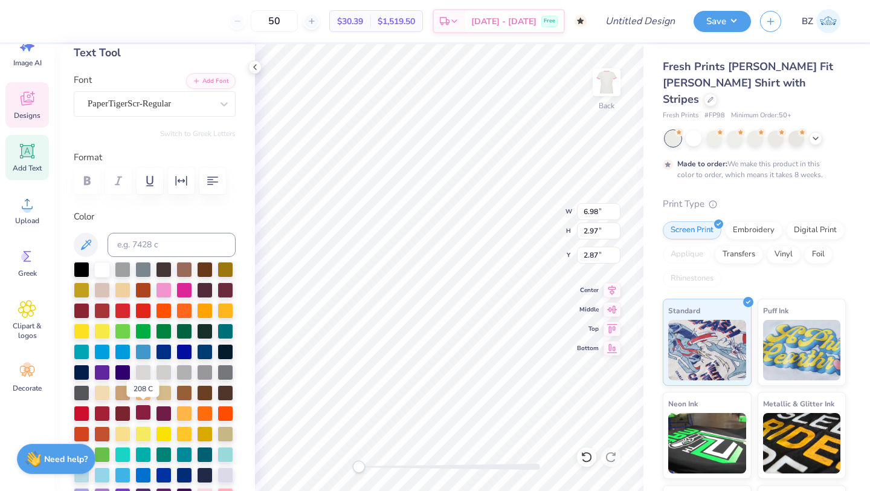
click at [144, 411] on div at bounding box center [143, 412] width 16 height 16
click at [105, 416] on div at bounding box center [102, 412] width 16 height 16
click at [137, 411] on div at bounding box center [143, 412] width 16 height 16
click at [123, 410] on div at bounding box center [123, 412] width 16 height 16
click at [162, 410] on div at bounding box center [164, 412] width 16 height 16
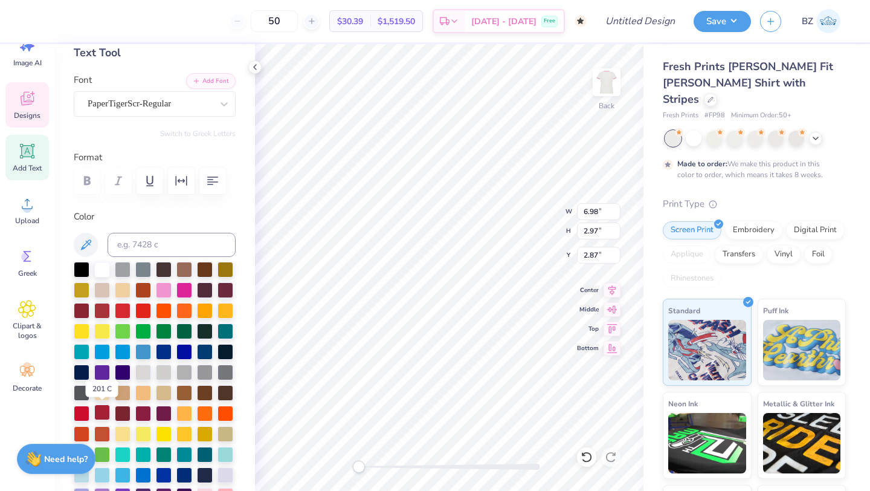
click at [98, 414] on div at bounding box center [102, 412] width 16 height 16
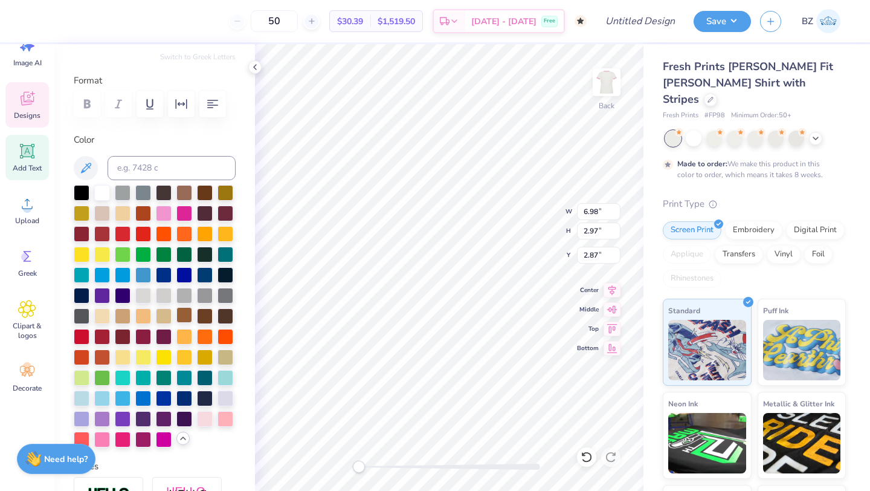
scroll to position [141, 0]
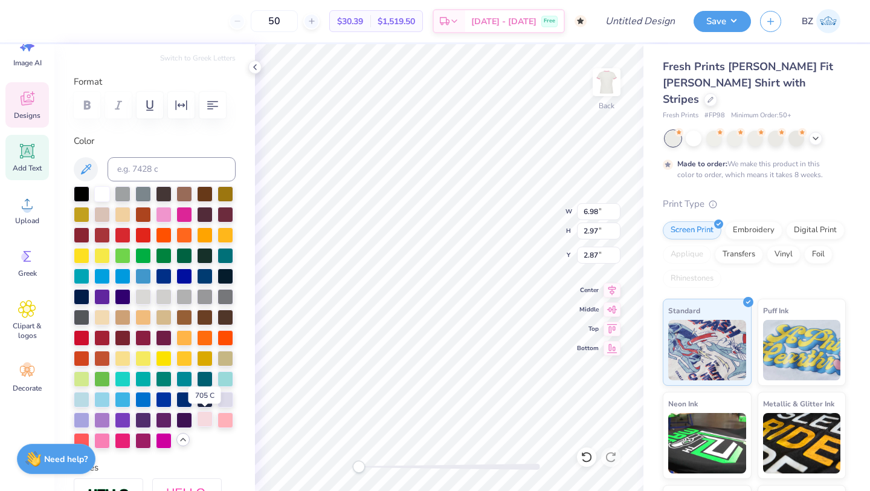
click at [207, 423] on div at bounding box center [205, 419] width 16 height 16
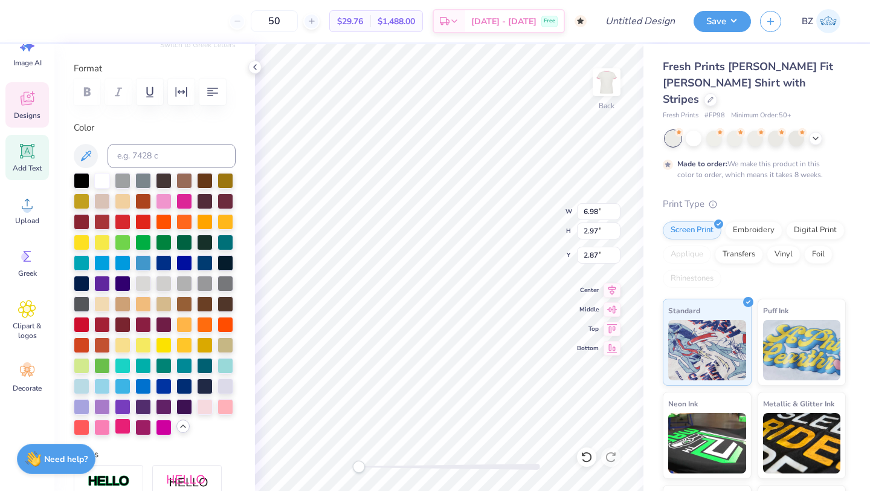
click at [121, 421] on div at bounding box center [123, 426] width 16 height 16
click at [105, 422] on div at bounding box center [102, 426] width 16 height 16
click at [228, 405] on div at bounding box center [226, 406] width 16 height 16
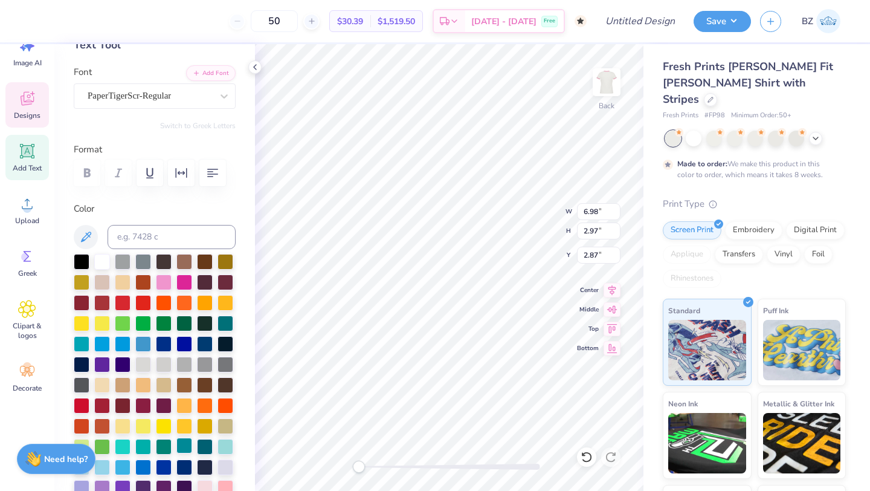
scroll to position [0, 0]
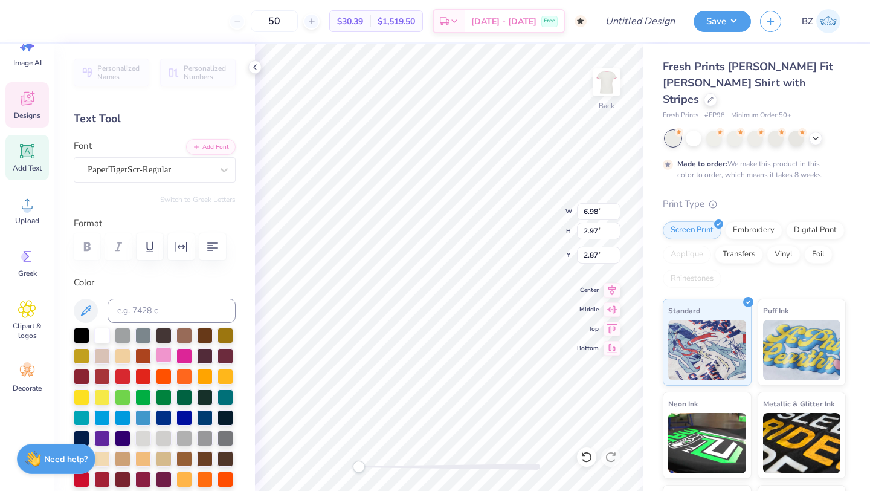
click at [166, 355] on div at bounding box center [164, 355] width 16 height 16
click at [88, 310] on icon at bounding box center [86, 310] width 15 height 15
click at [86, 315] on icon at bounding box center [86, 310] width 15 height 15
click at [91, 302] on button at bounding box center [86, 310] width 24 height 24
click at [182, 356] on div at bounding box center [184, 355] width 16 height 16
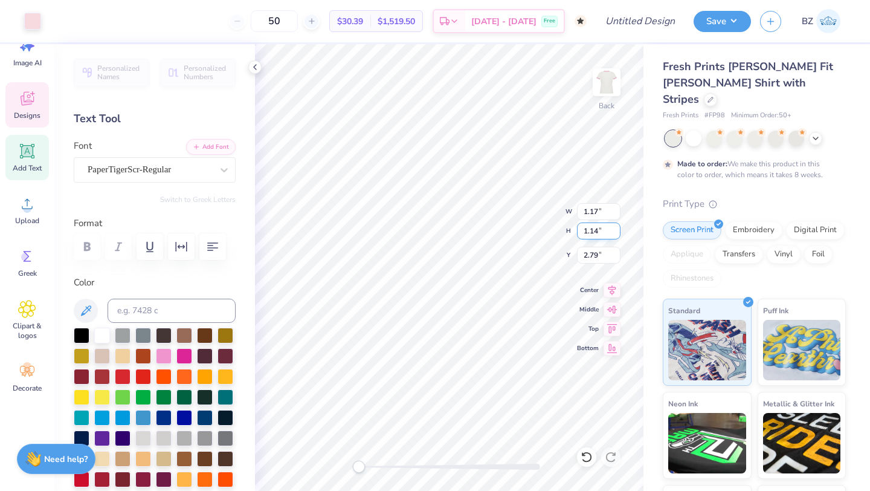
click at [541, 229] on div "Back W 1.17 1.17 " H 1.14 1.14 " Y 2.79 2.79 " Center Middle Top Bottom" at bounding box center [449, 267] width 389 height 447
click at [523, 199] on div "Back W 6.98 6.98 " H 2.97 2.97 " Y 2.87 2.87 " Center Middle Top Bottom" at bounding box center [449, 267] width 389 height 447
click at [183, 357] on div at bounding box center [184, 355] width 16 height 16
click at [188, 353] on div at bounding box center [184, 355] width 16 height 16
click at [161, 353] on div at bounding box center [164, 355] width 16 height 16
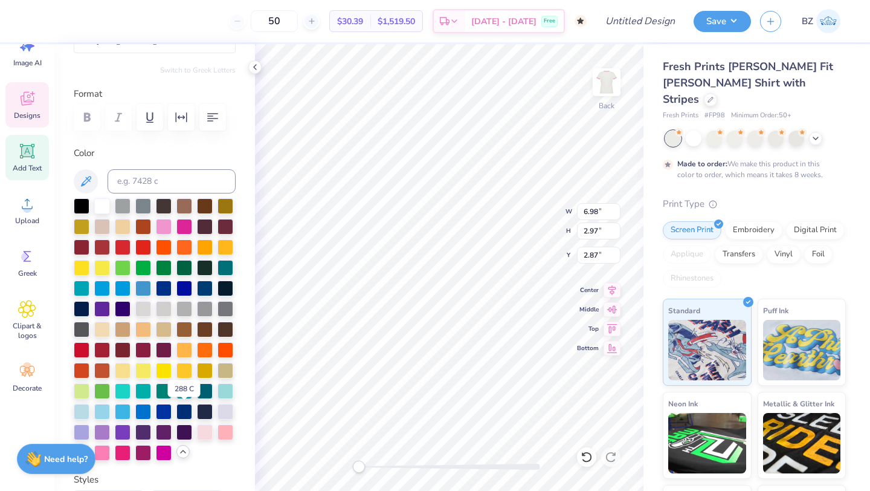
scroll to position [130, 0]
click at [208, 430] on div at bounding box center [205, 430] width 16 height 16
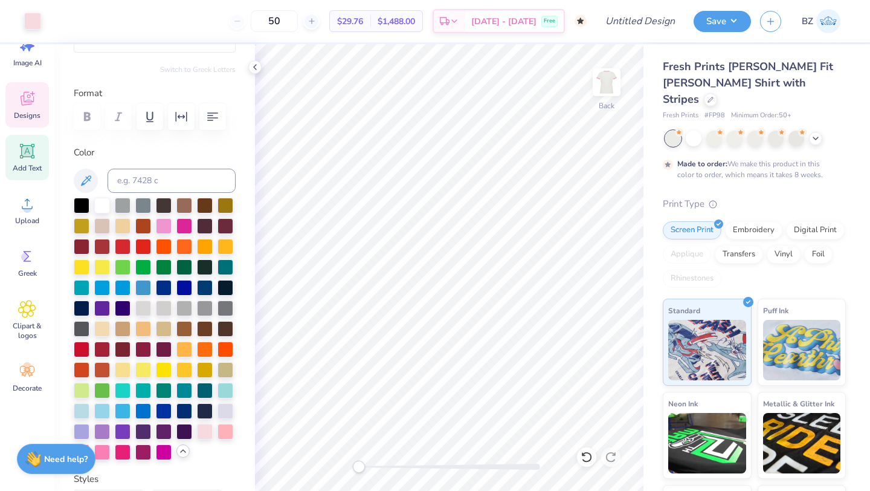
click at [33, 117] on span "Designs" at bounding box center [27, 116] width 27 height 10
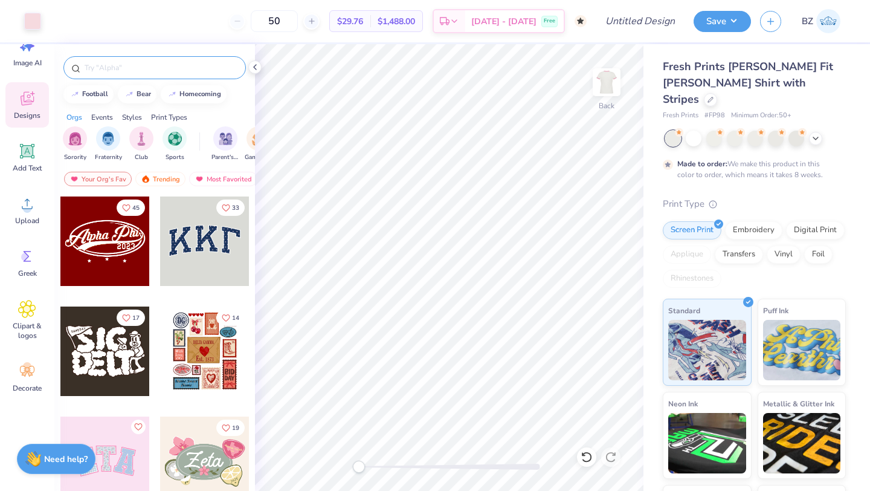
click at [120, 66] on input "text" at bounding box center [160, 68] width 155 height 12
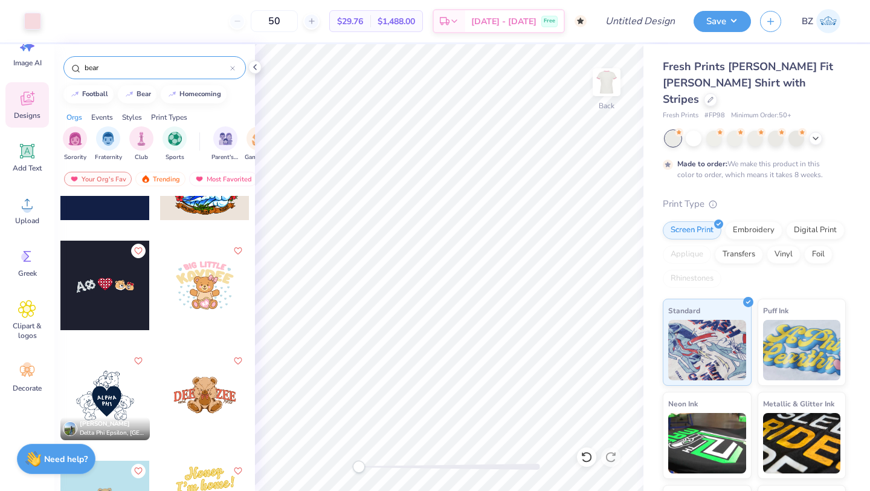
scroll to position [1607, 0]
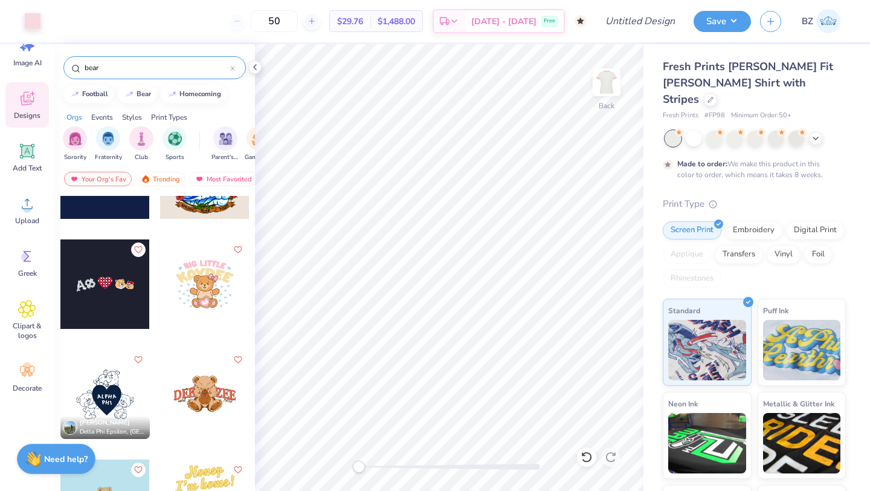
type input "bear"
click at [121, 283] on div at bounding box center [104, 283] width 89 height 89
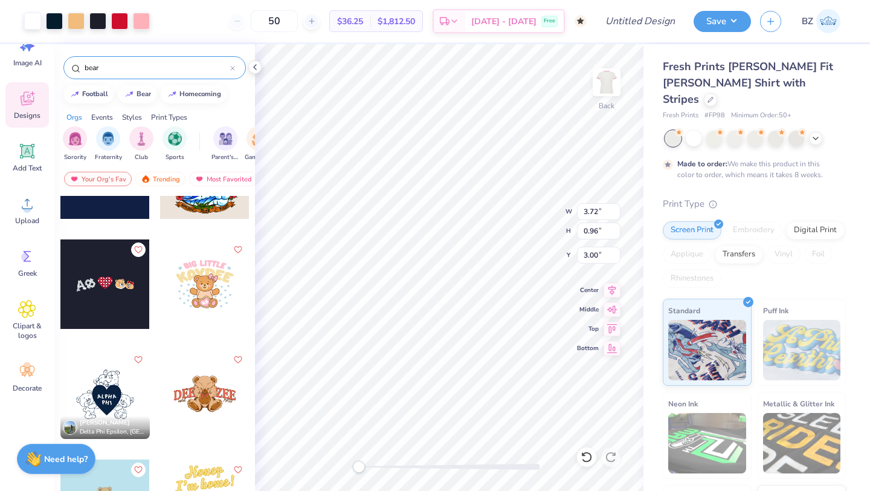
type input "3.72"
type input "0.96"
click at [538, 463] on div "Back W 3.72 3.72 " H 0.96 0.96 " Y 3.00 3.00 " Center Middle Top Bottom" at bounding box center [449, 267] width 389 height 447
type input "0.95"
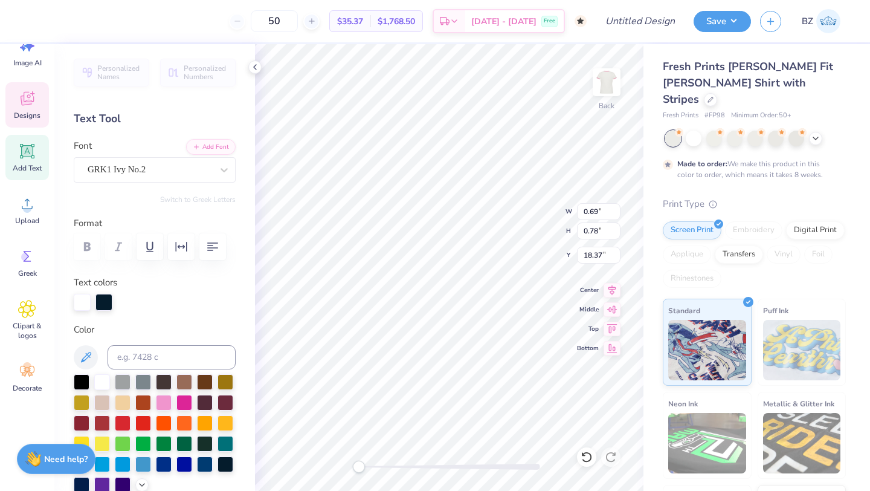
type input "0.69"
type input "0.78"
type input "18.37"
type input "0.71"
type input "0.70"
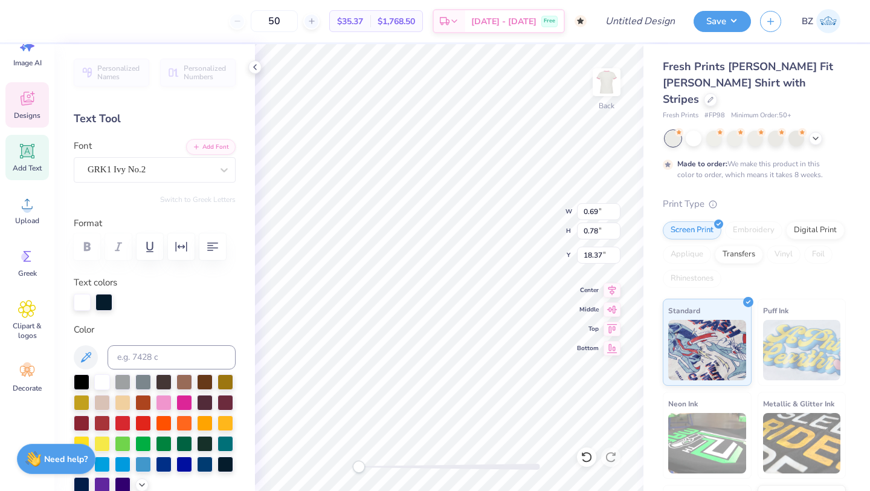
type input "18.35"
type input "0.71"
type input "0.70"
type input "18.35"
type input "0.69"
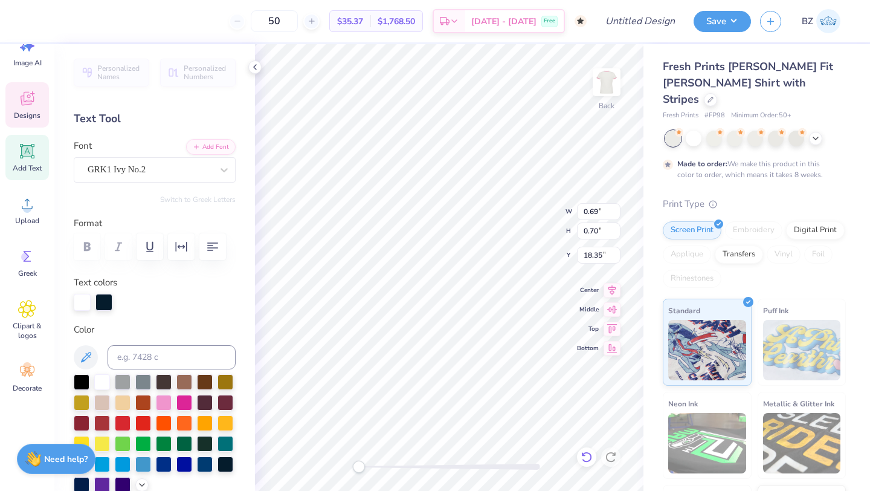
type input "0.78"
type input "17.26"
type input "0.68"
type input "0.67"
type input "18.41"
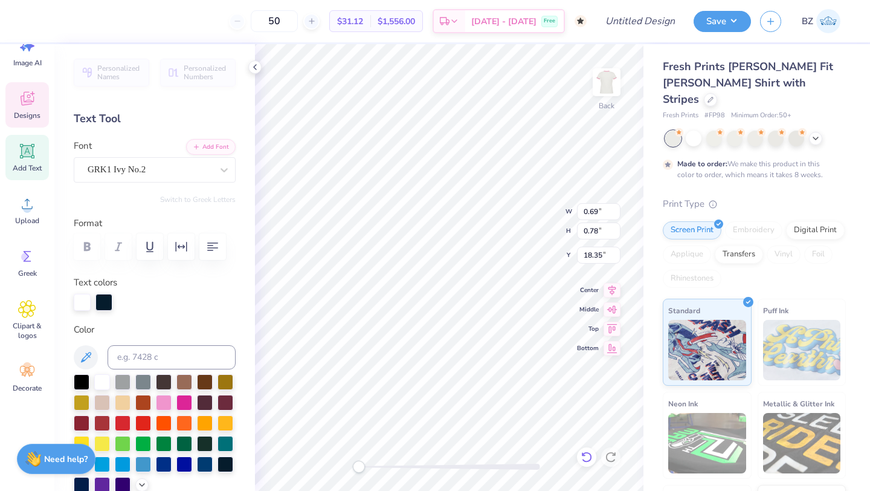
type input "0.69"
type input "0.78"
type input "18.35"
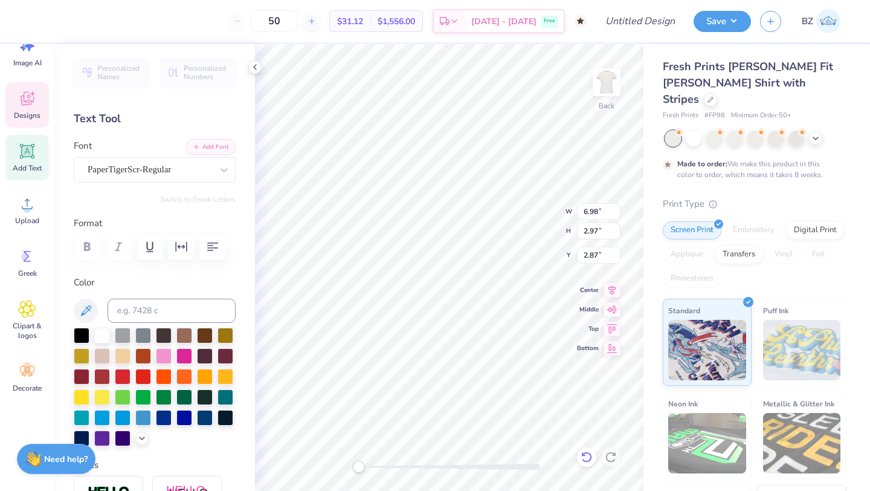
scroll to position [0, 1]
type textarea "Geprgia Aphi"
type input "9.45"
type input "7.82"
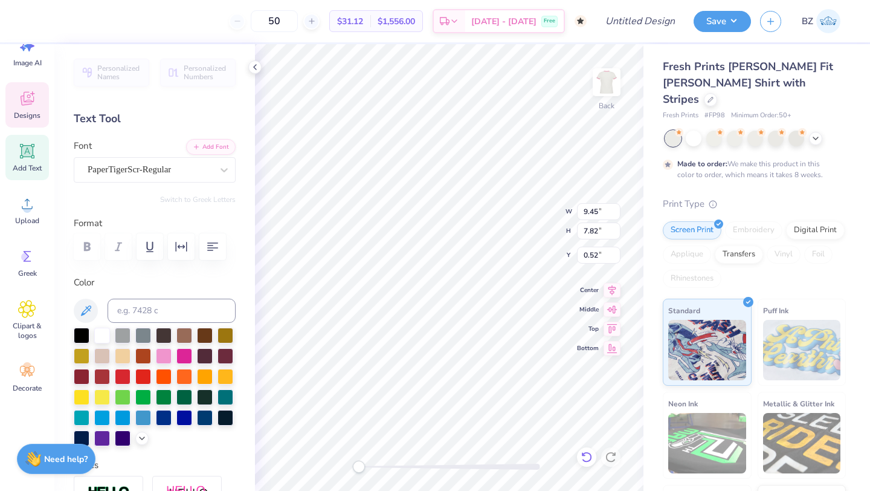
type input "0.52"
